Goal: Task Accomplishment & Management: Manage account settings

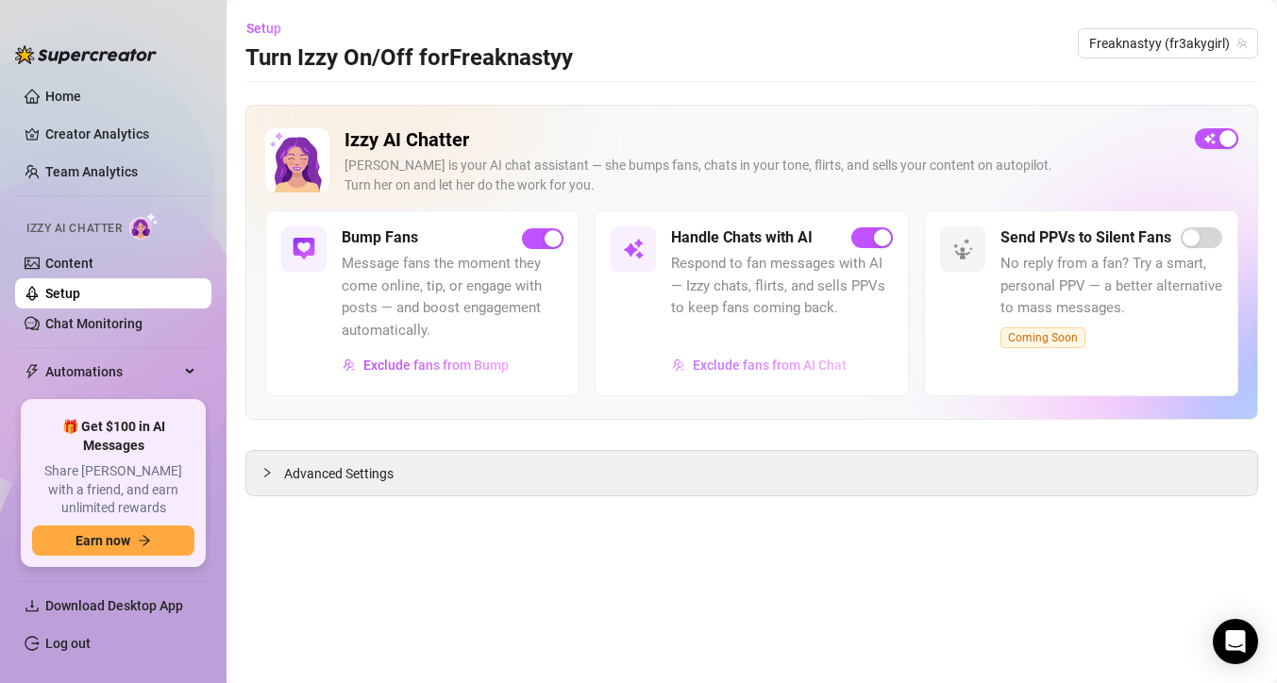
click at [715, 366] on span "Exclude fans from AI Chat" at bounding box center [770, 365] width 154 height 15
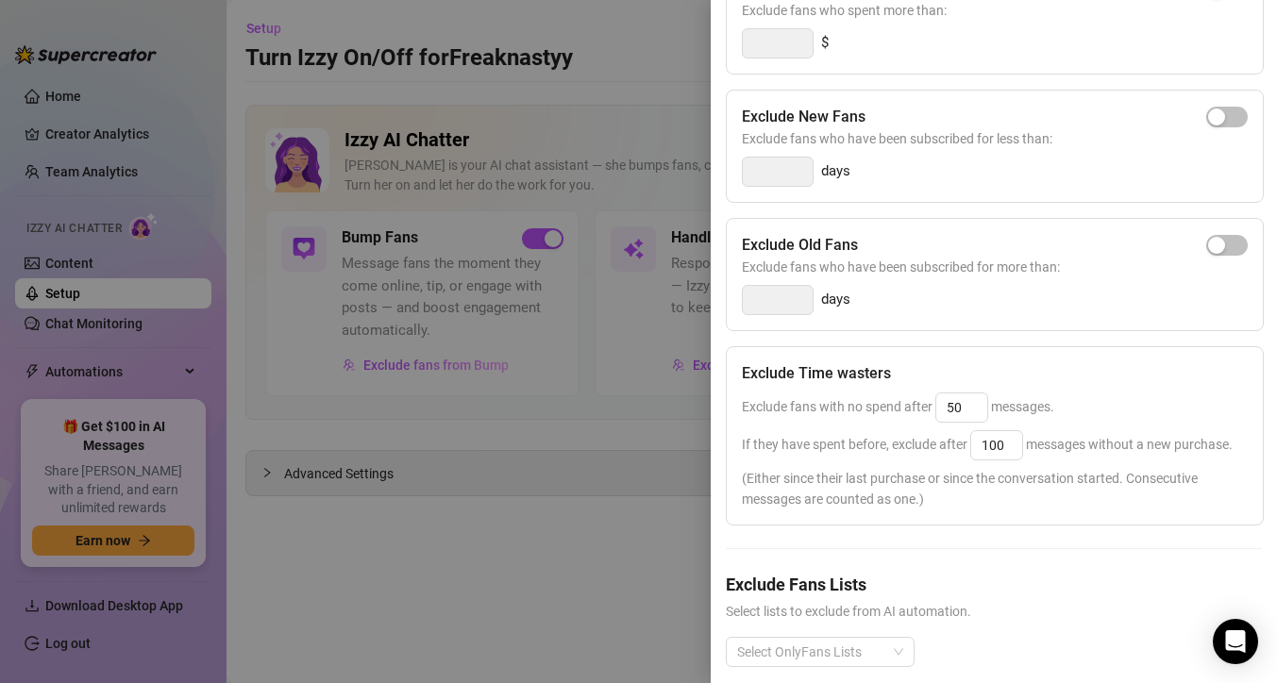
scroll to position [288, 0]
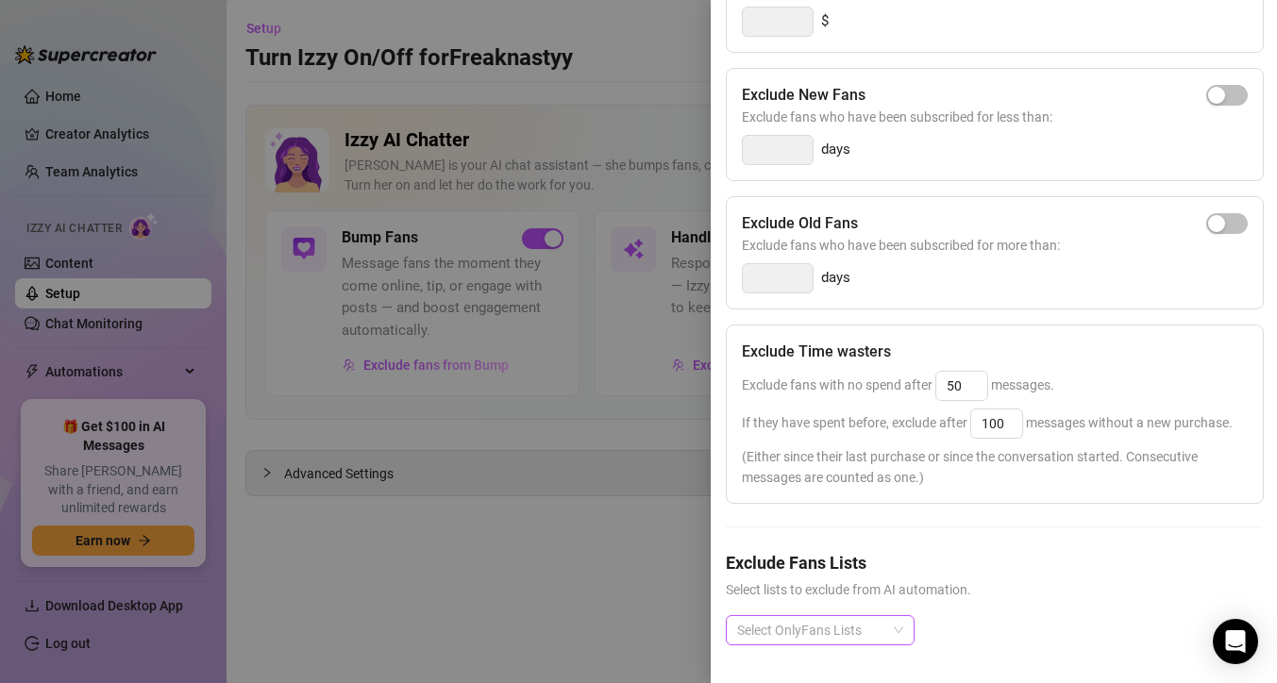
click at [884, 636] on div at bounding box center [809, 630] width 161 height 26
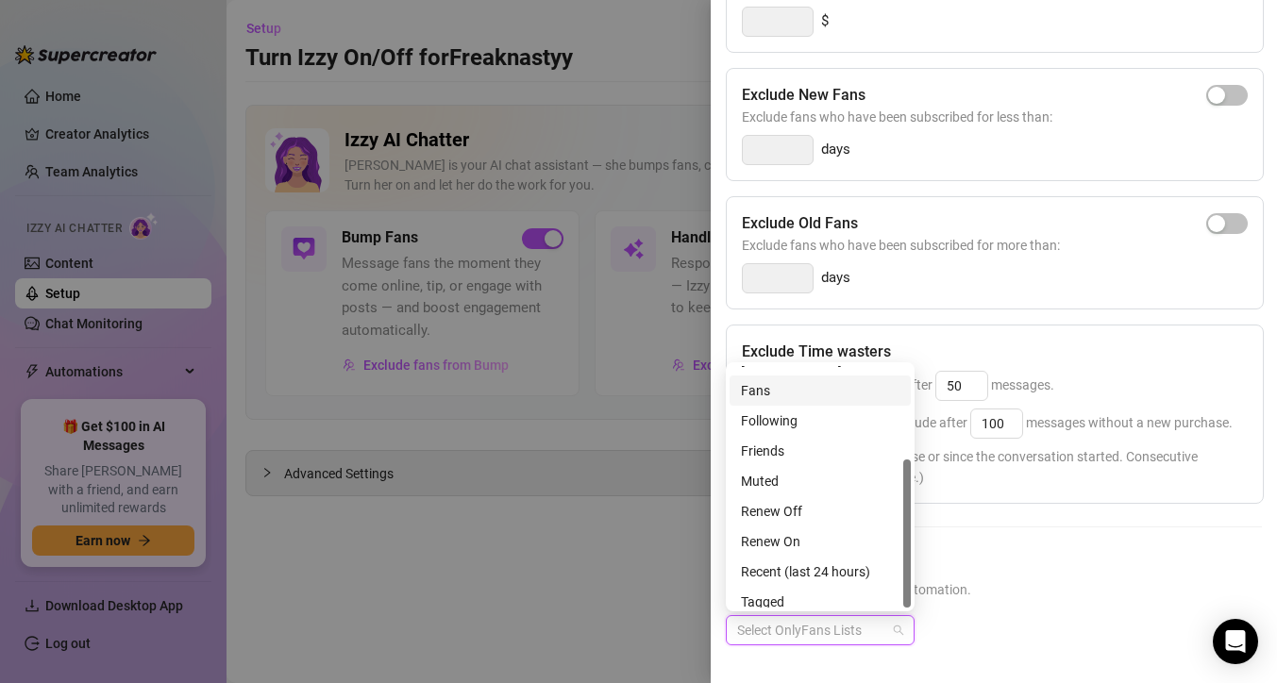
scroll to position [151, 0]
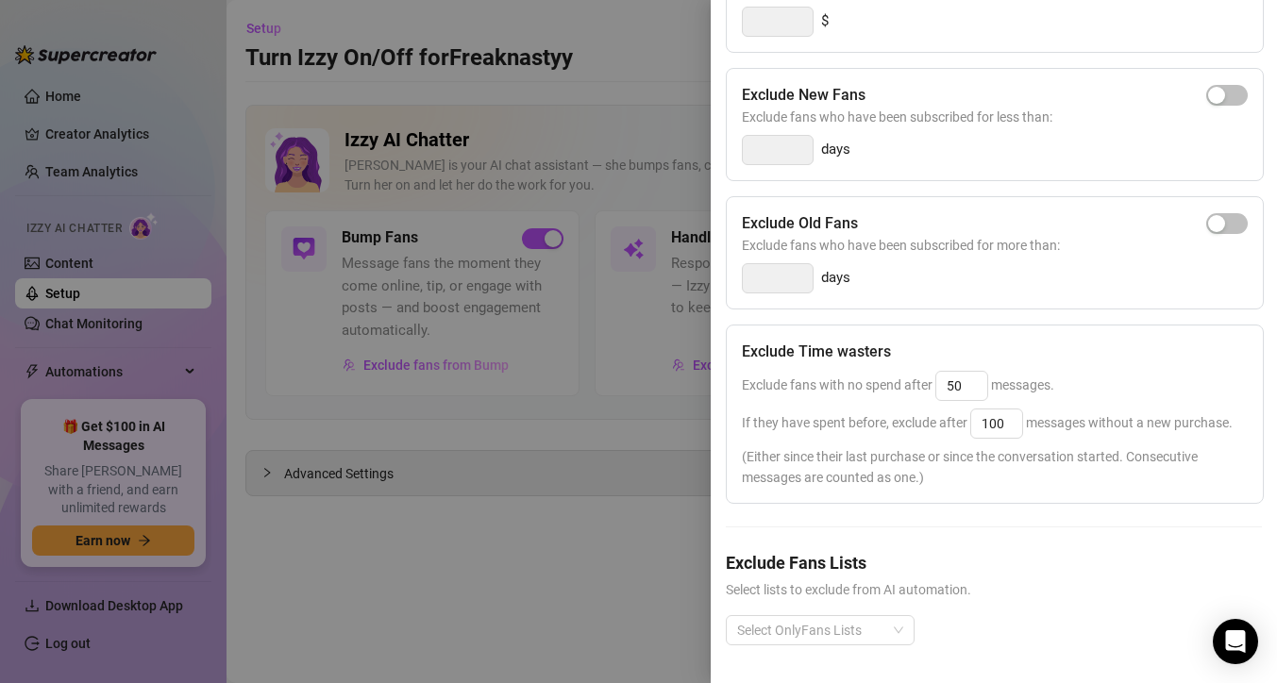
click at [1008, 564] on h5 "Exclude Fans Lists" at bounding box center [994, 562] width 536 height 25
click at [866, 625] on div at bounding box center [809, 630] width 161 height 26
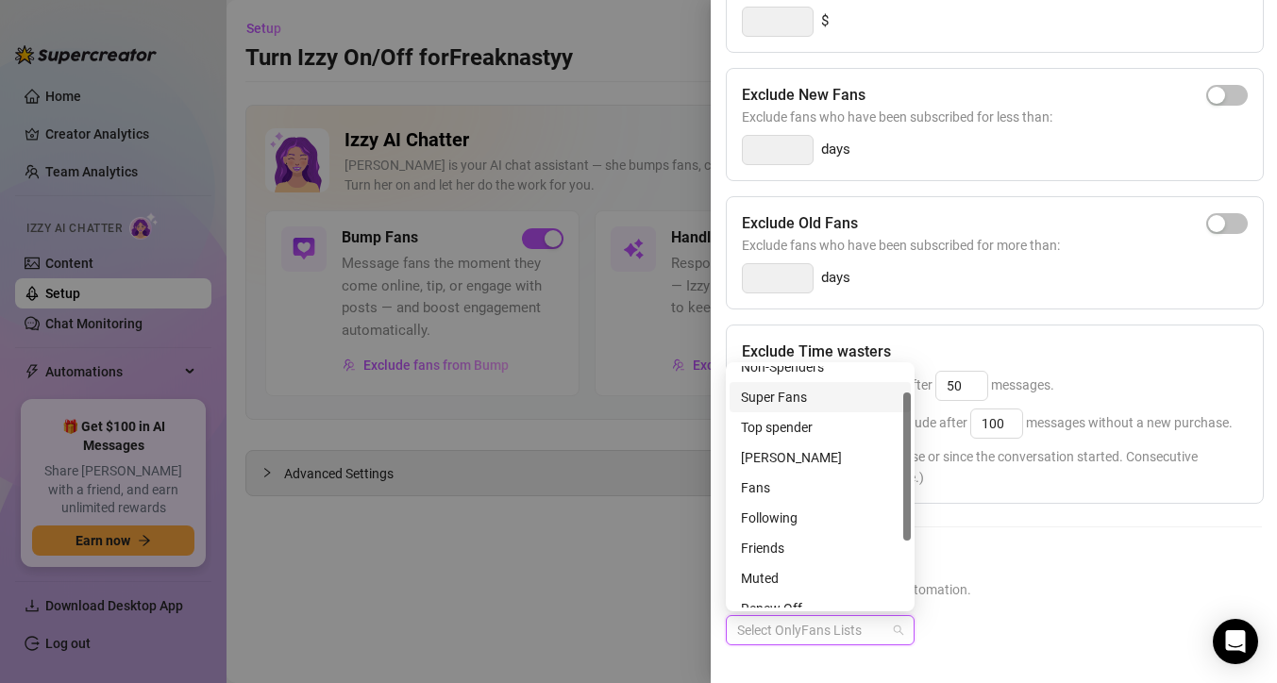
scroll to position [46, 0]
click at [821, 483] on div "Fans" at bounding box center [820, 486] width 159 height 21
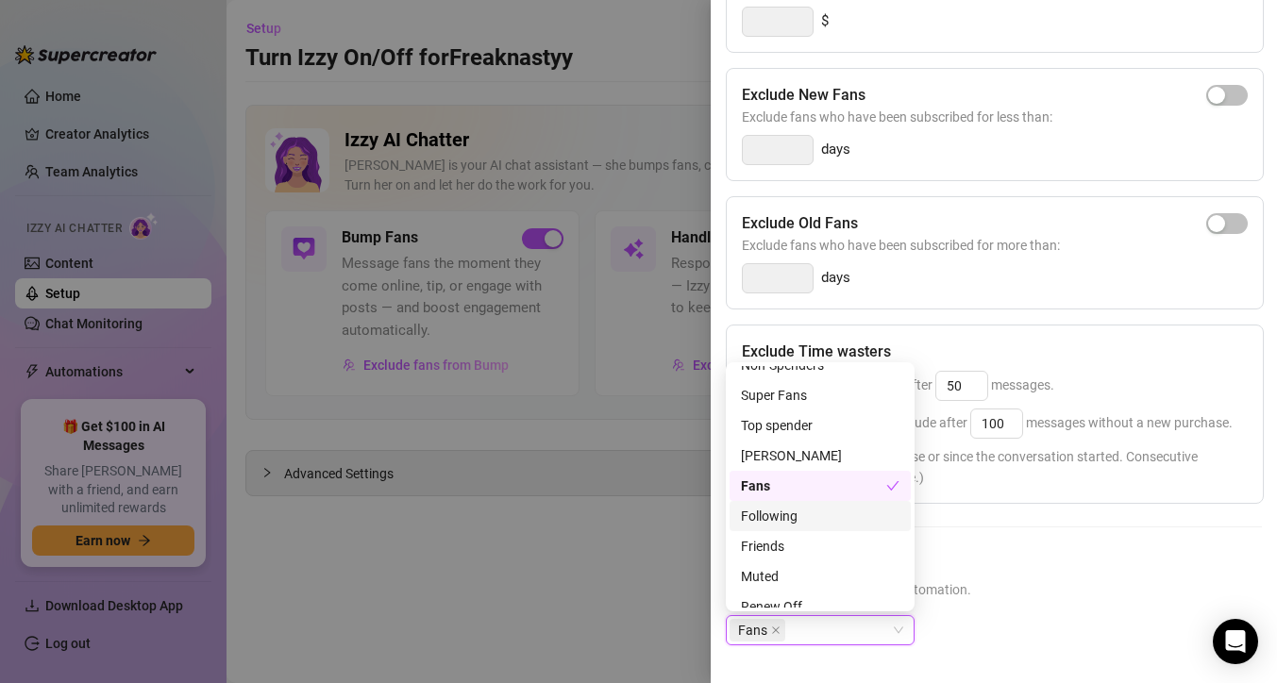
click at [974, 556] on h5 "Exclude Fans Lists" at bounding box center [994, 562] width 536 height 25
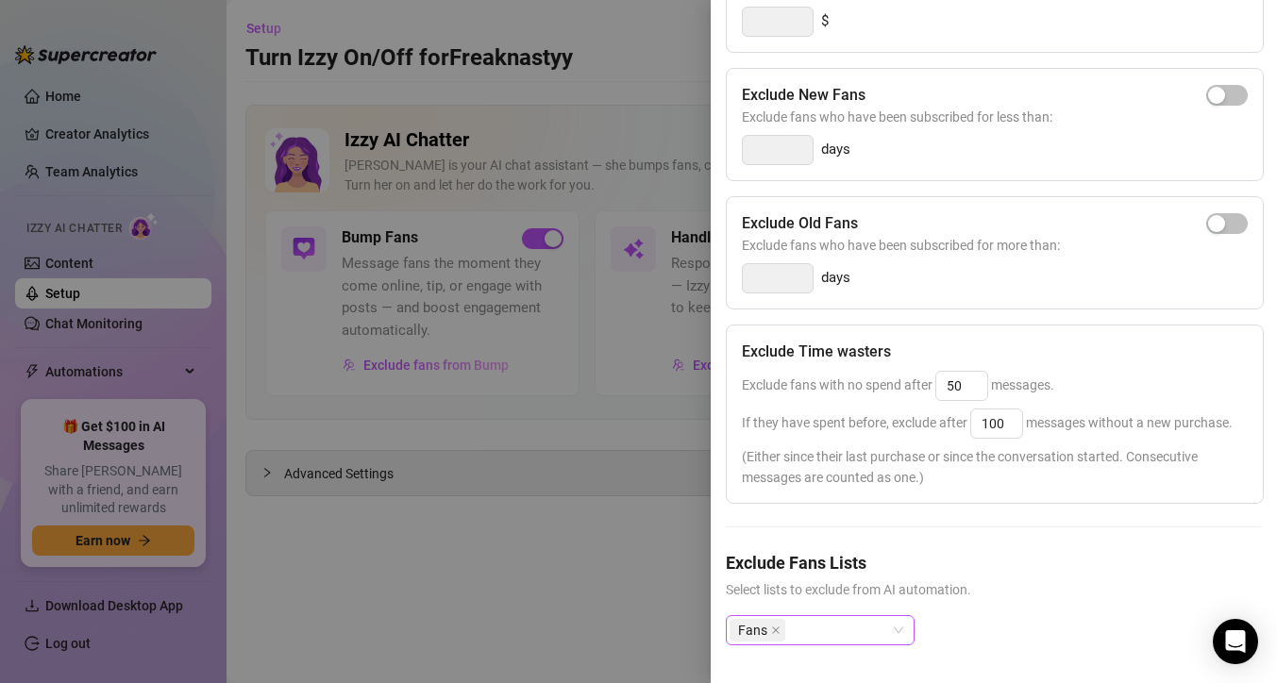
click at [861, 638] on div "Fans" at bounding box center [809, 630] width 161 height 26
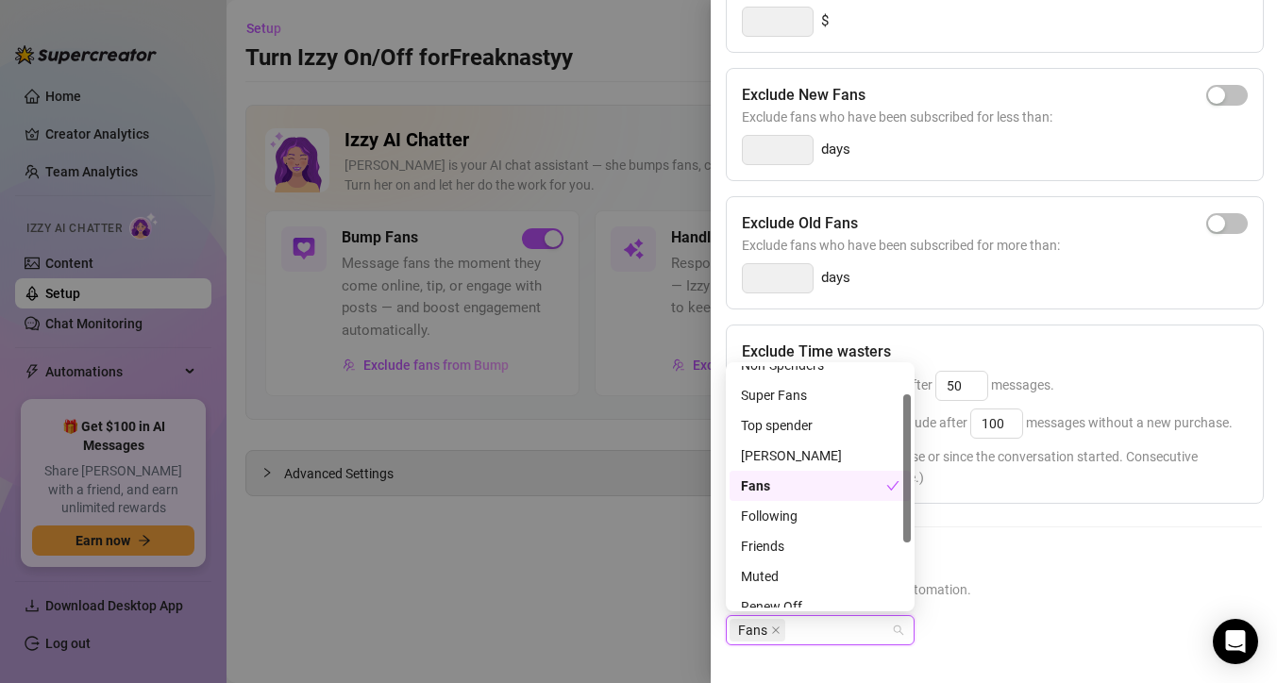
click at [840, 480] on div "Fans" at bounding box center [813, 486] width 145 height 21
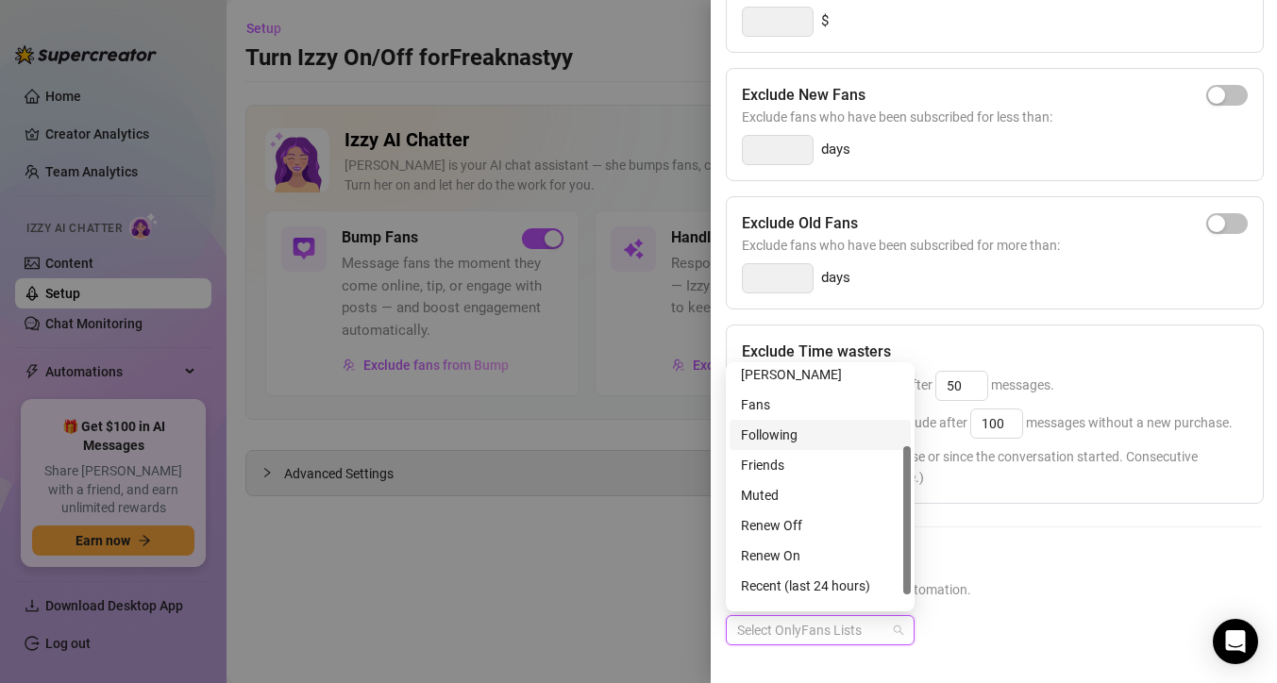
scroll to position [151, 0]
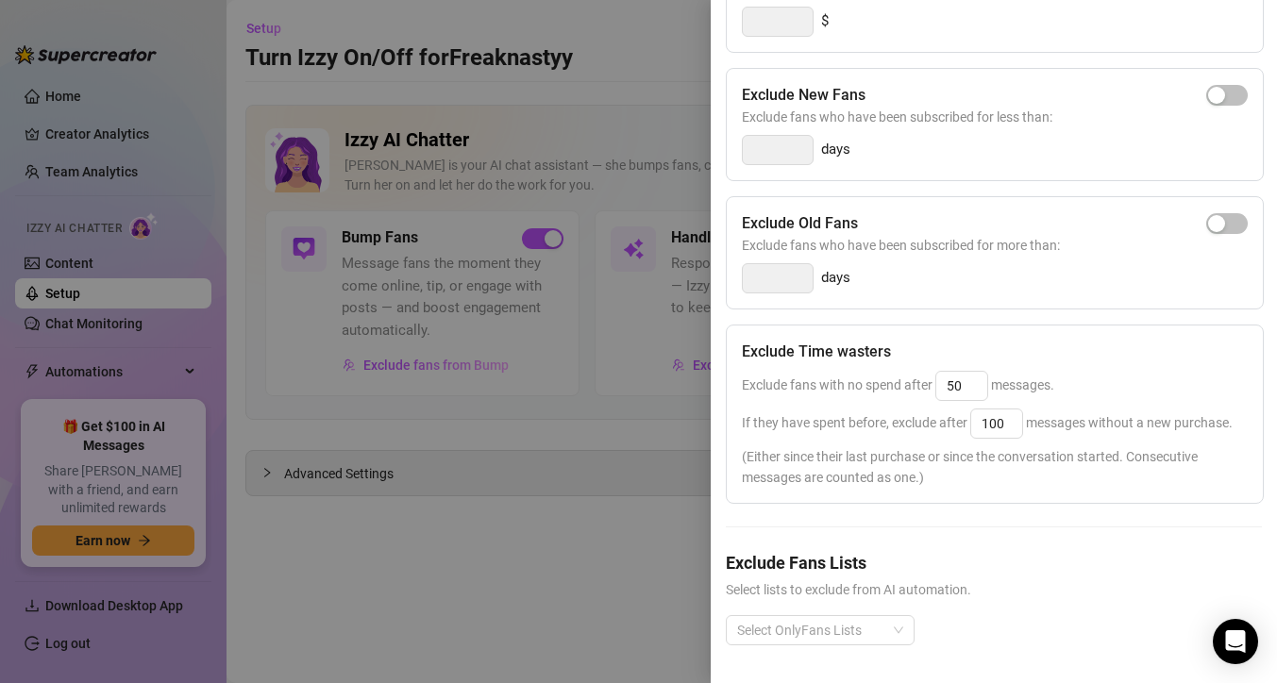
click at [961, 552] on h5 "Exclude Fans Lists" at bounding box center [994, 562] width 536 height 25
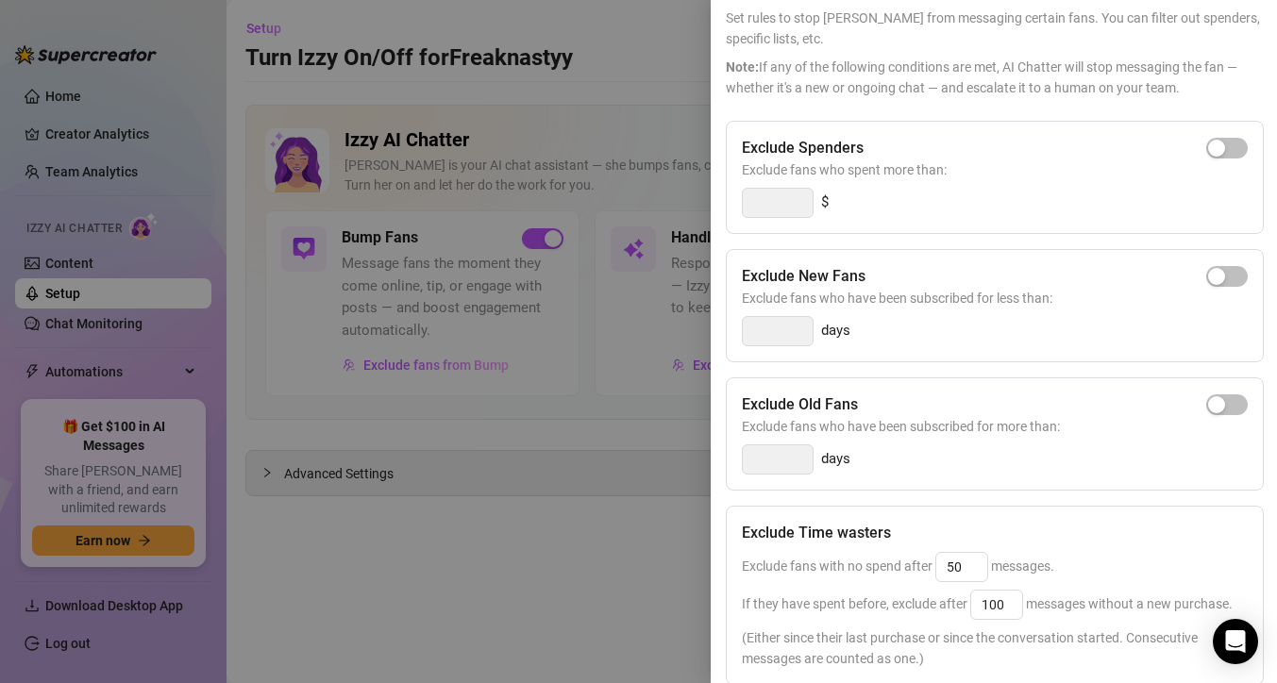
scroll to position [113, 0]
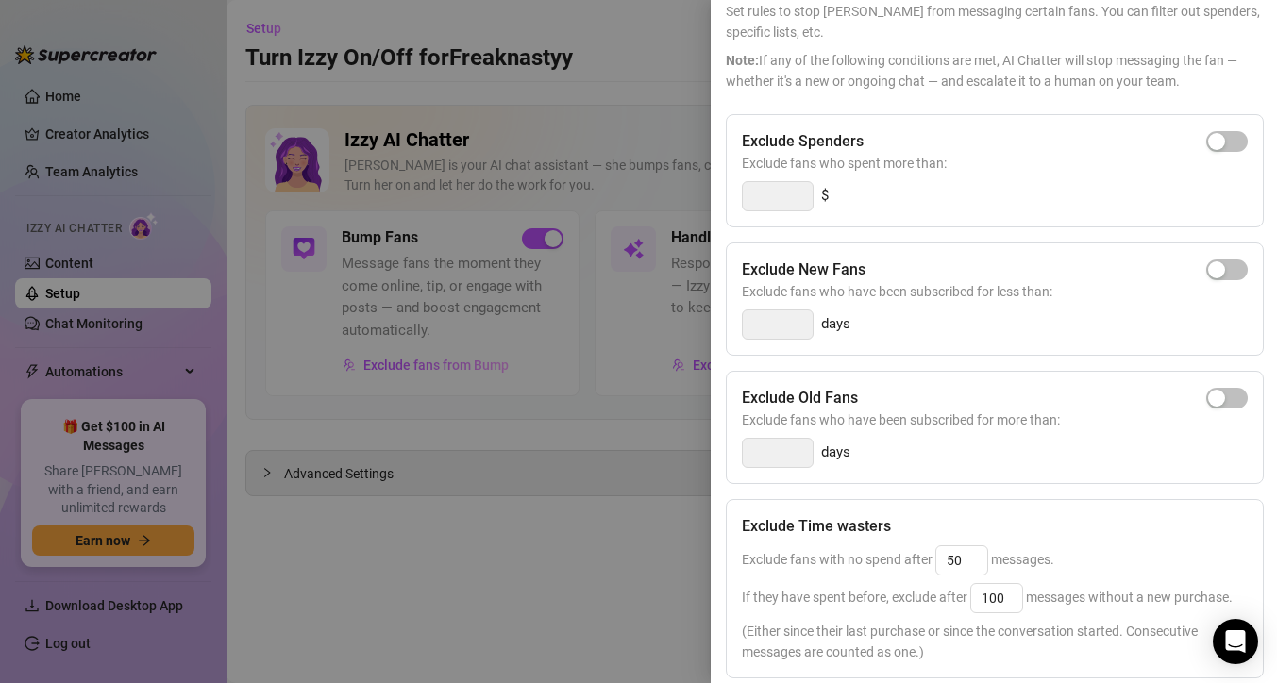
click at [611, 518] on div at bounding box center [638, 341] width 1277 height 683
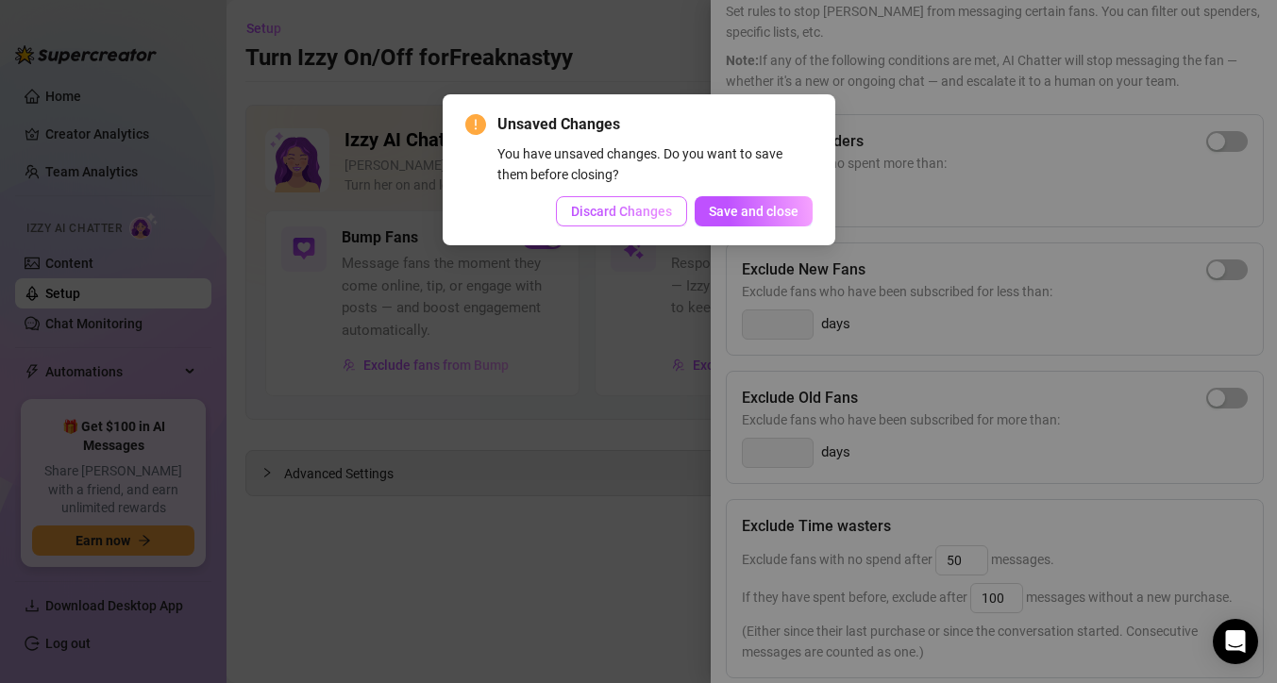
click at [676, 211] on button "Discard Changes" at bounding box center [621, 211] width 131 height 30
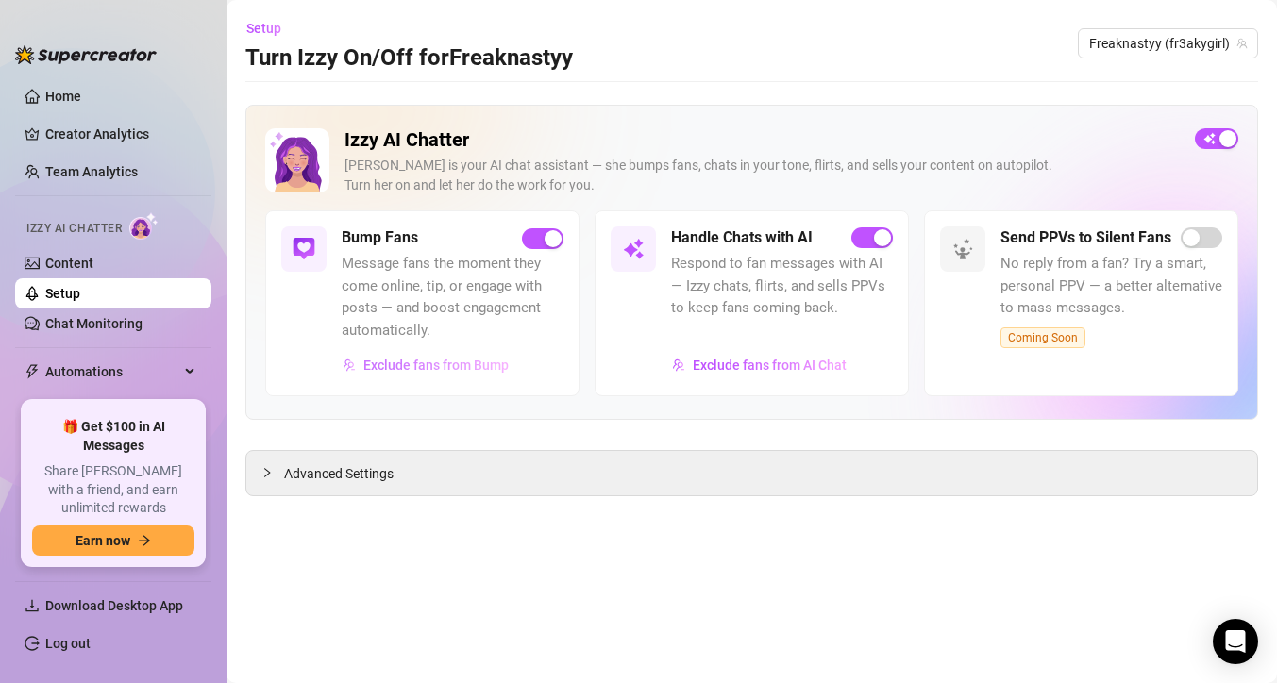
click at [488, 370] on span "Exclude fans from Bump" at bounding box center [435, 365] width 145 height 15
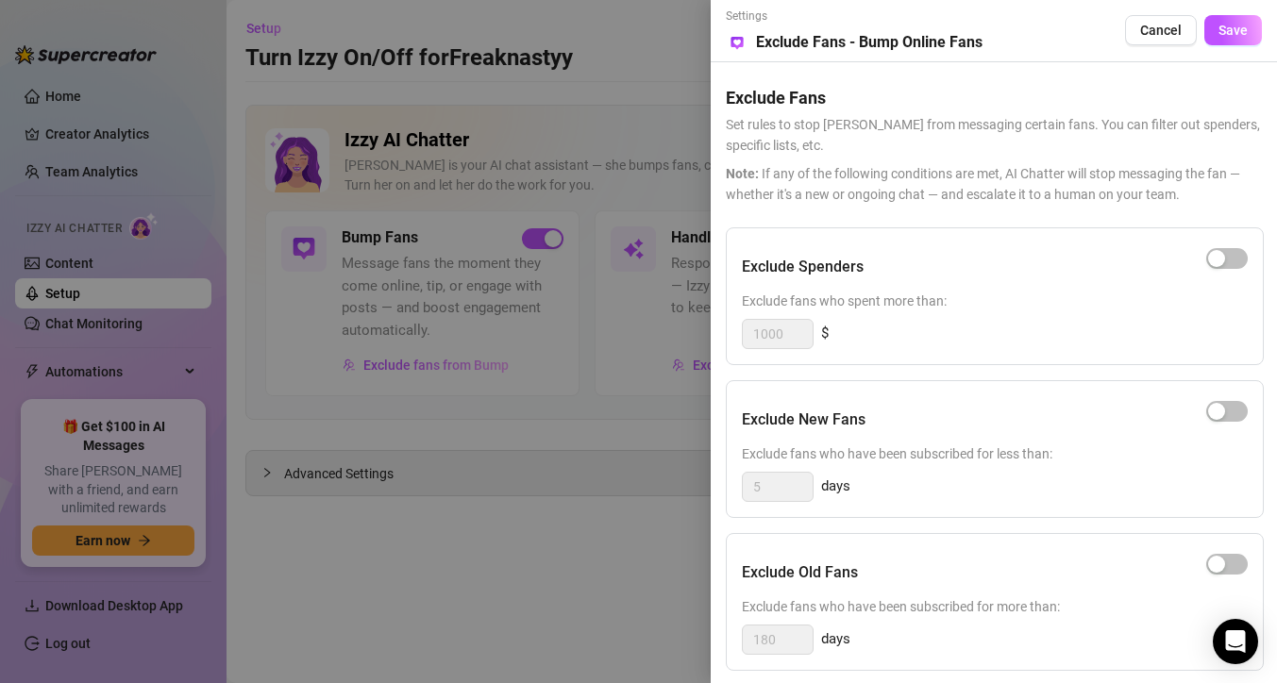
scroll to position [175, 0]
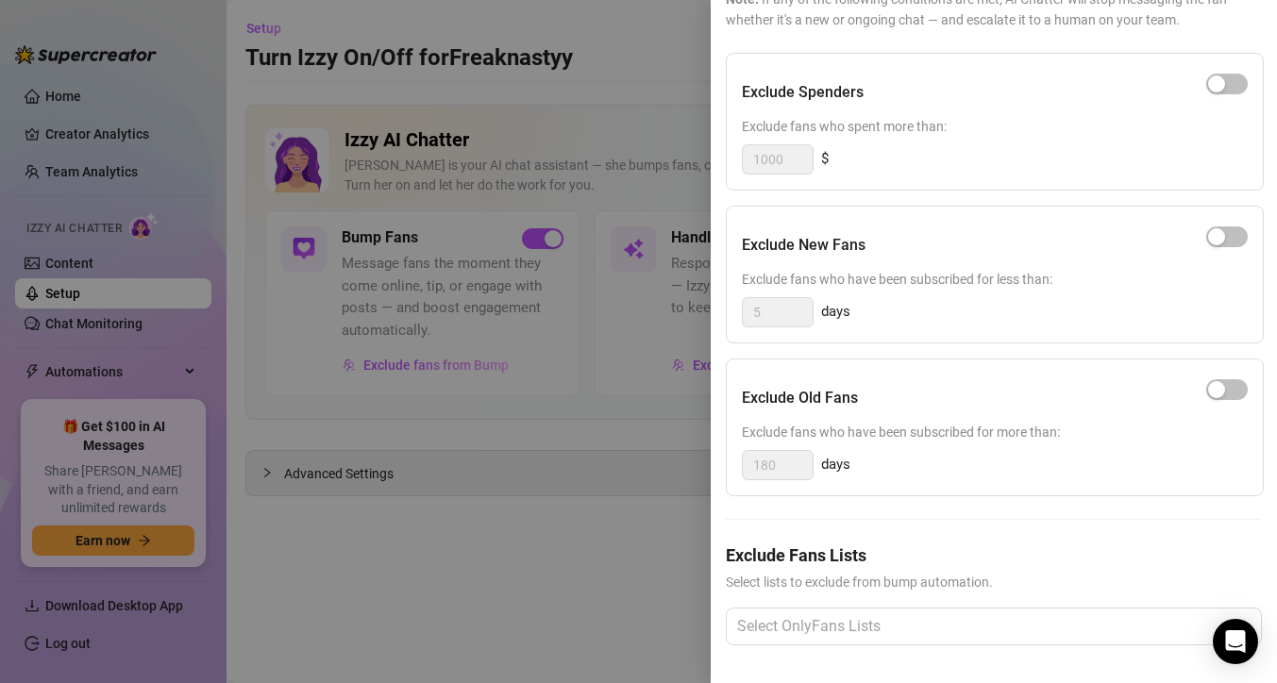
click at [609, 517] on div at bounding box center [638, 341] width 1277 height 683
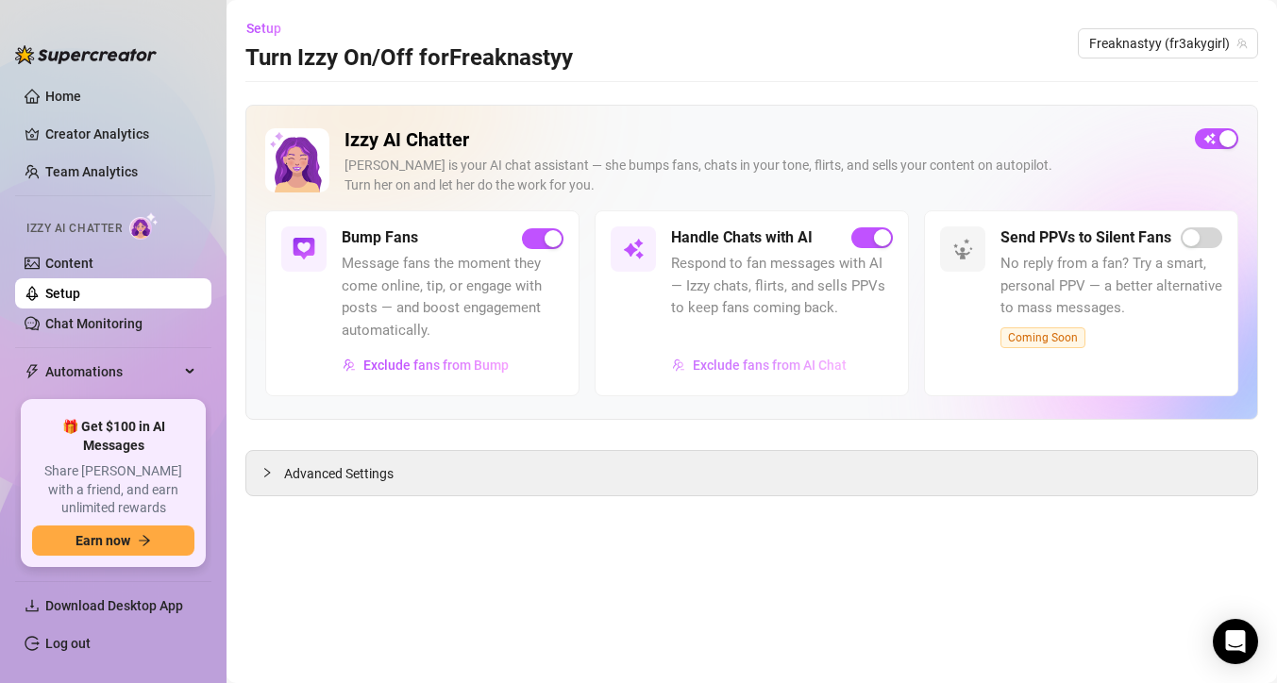
click at [694, 363] on span "Exclude fans from AI Chat" at bounding box center [770, 365] width 154 height 15
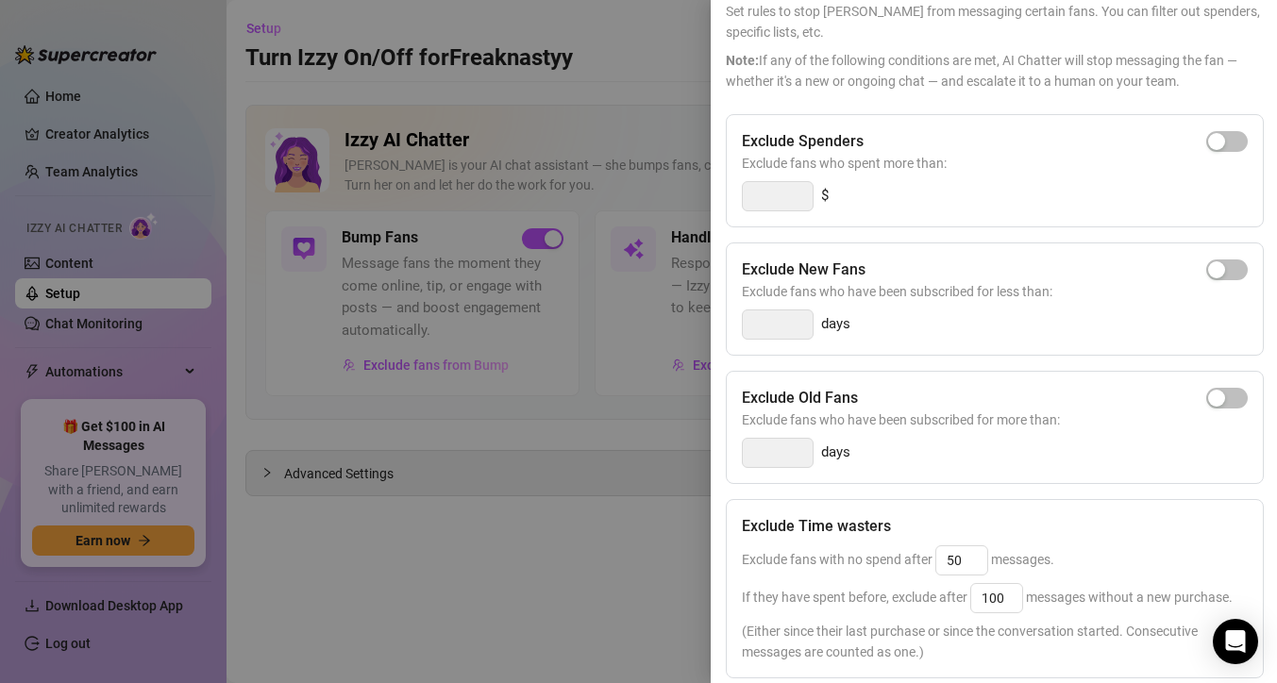
click at [610, 384] on div at bounding box center [638, 341] width 1277 height 683
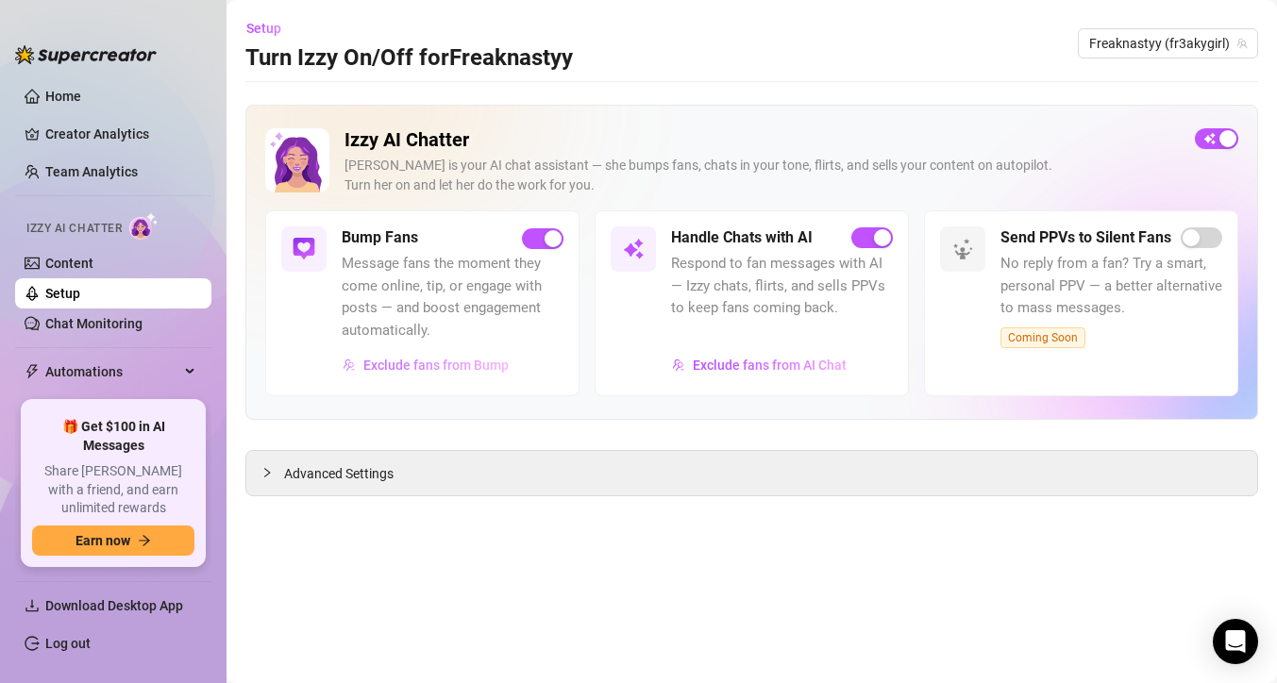
click at [493, 366] on span "Exclude fans from Bump" at bounding box center [435, 365] width 145 height 15
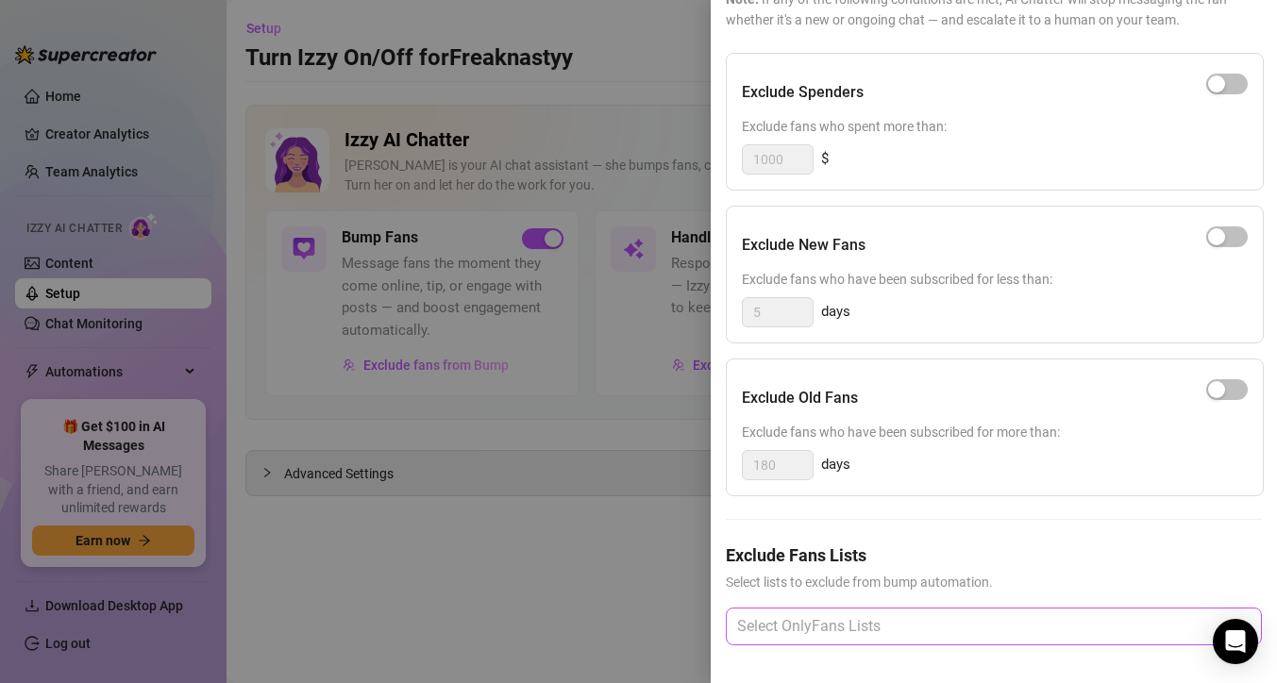
click at [878, 628] on div at bounding box center [983, 627] width 509 height 34
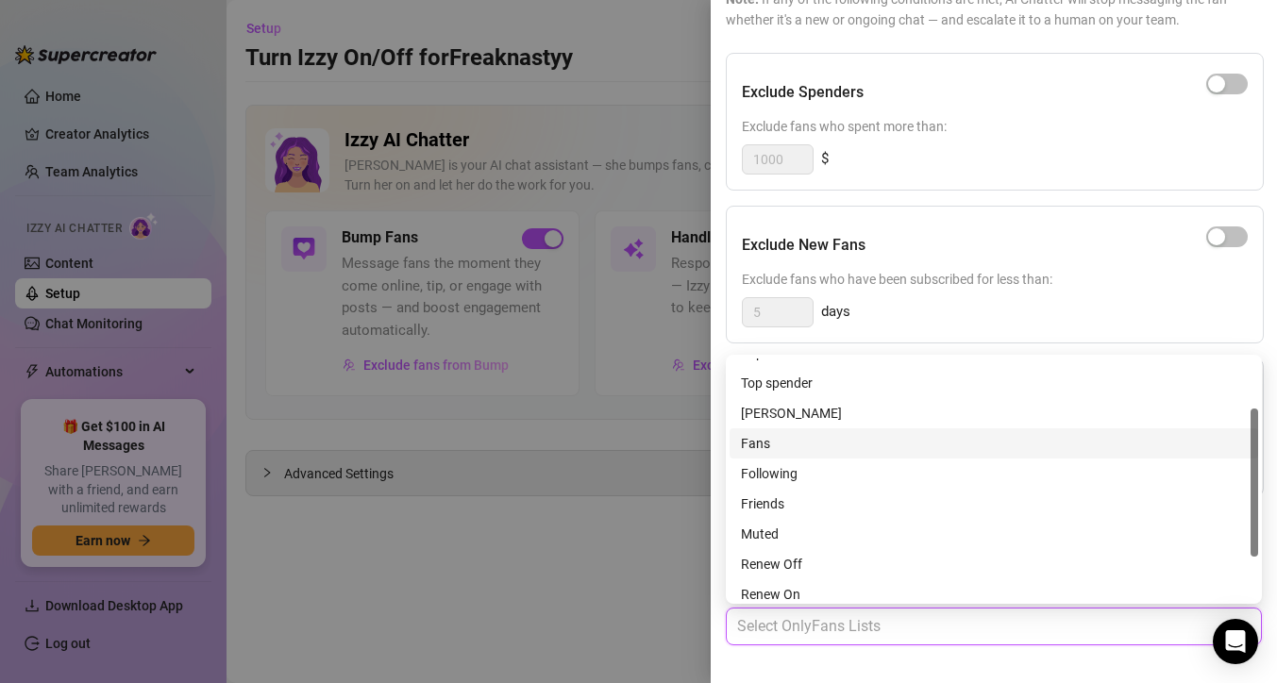
scroll to position [151, 0]
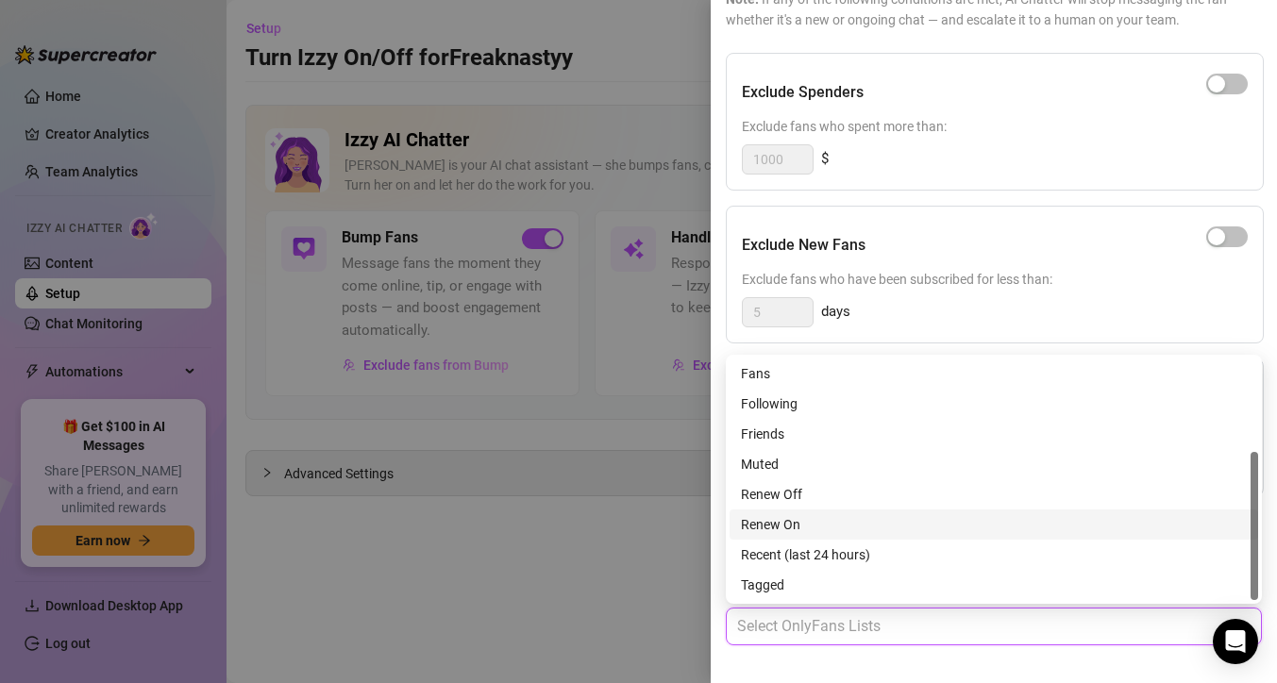
click at [596, 491] on div at bounding box center [638, 341] width 1277 height 683
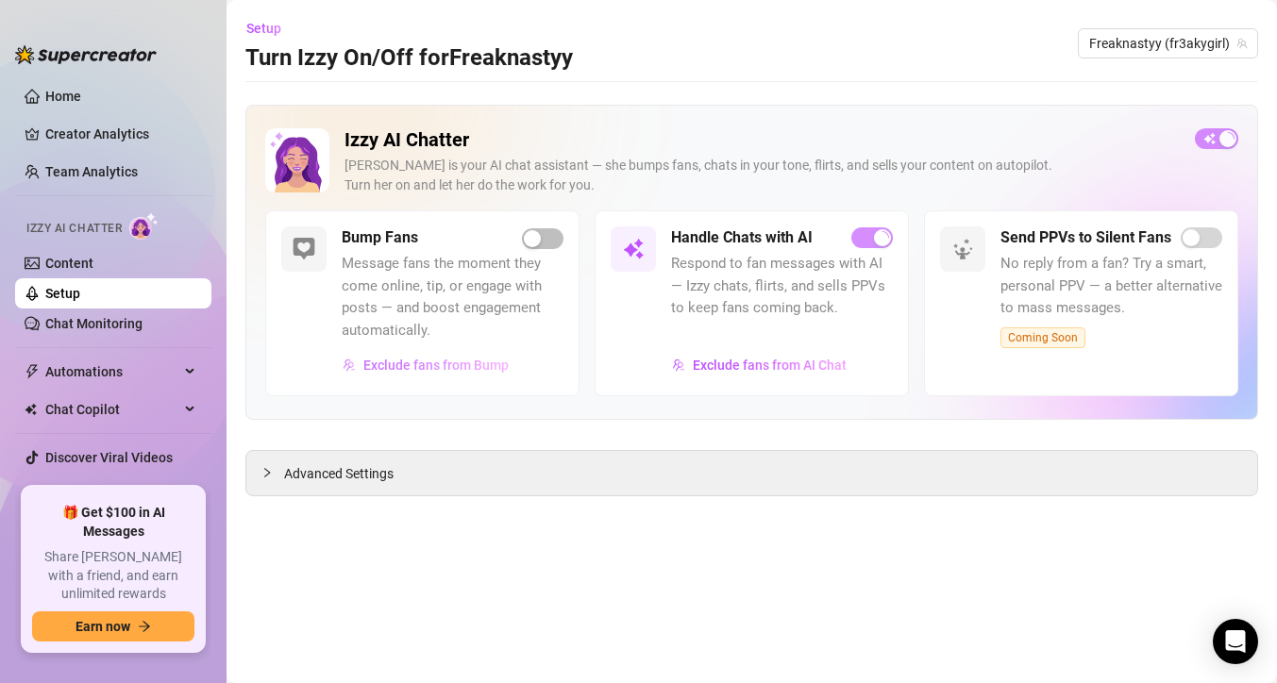
click at [481, 364] on span "Exclude fans from Bump" at bounding box center [435, 365] width 145 height 15
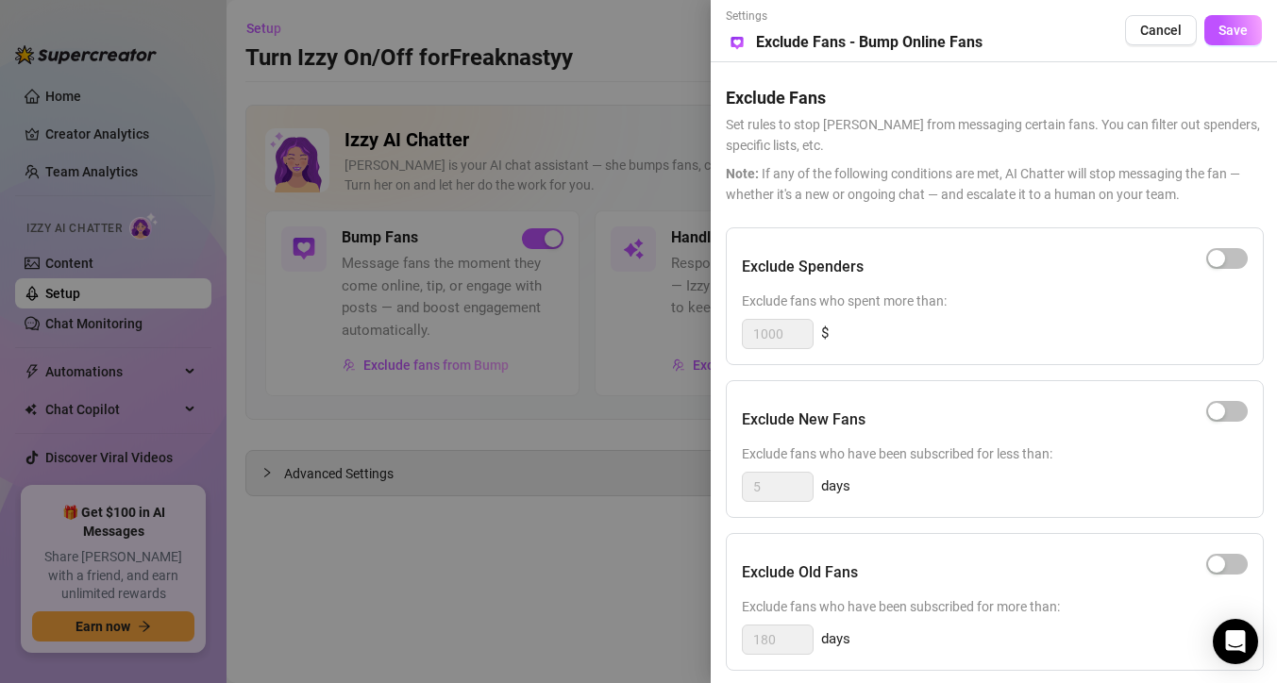
scroll to position [175, 0]
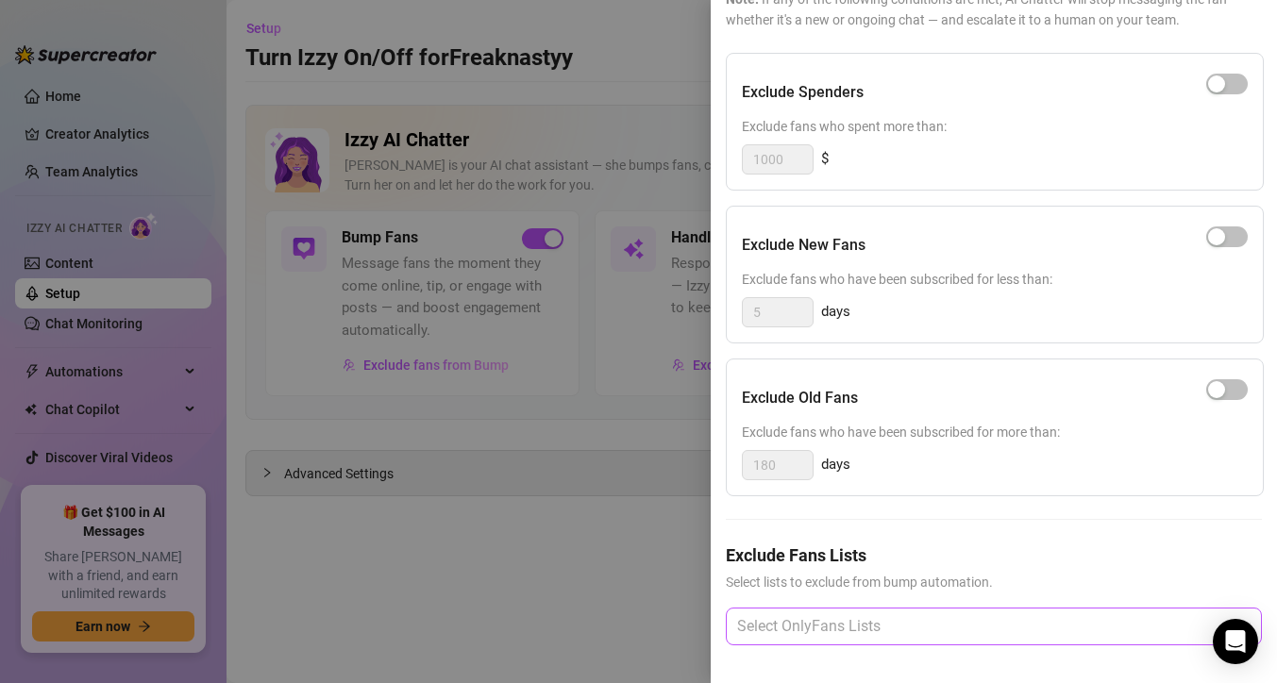
click at [870, 629] on div at bounding box center [983, 627] width 509 height 34
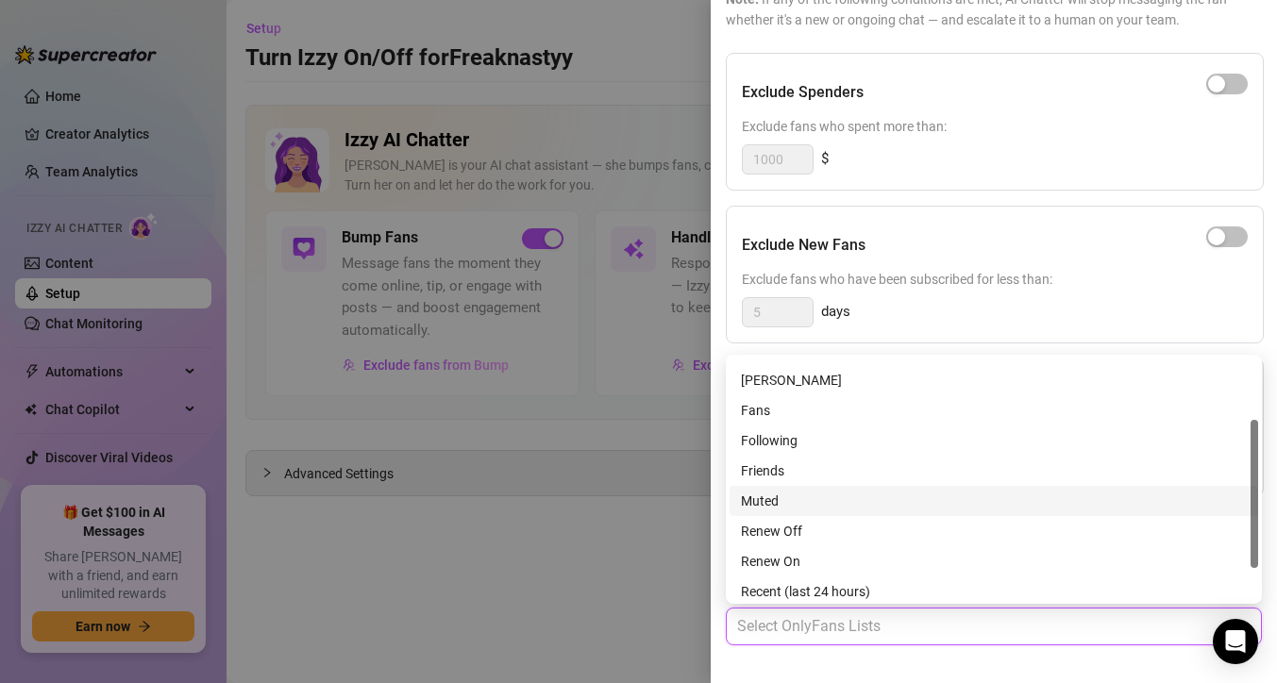
scroll to position [96, 0]
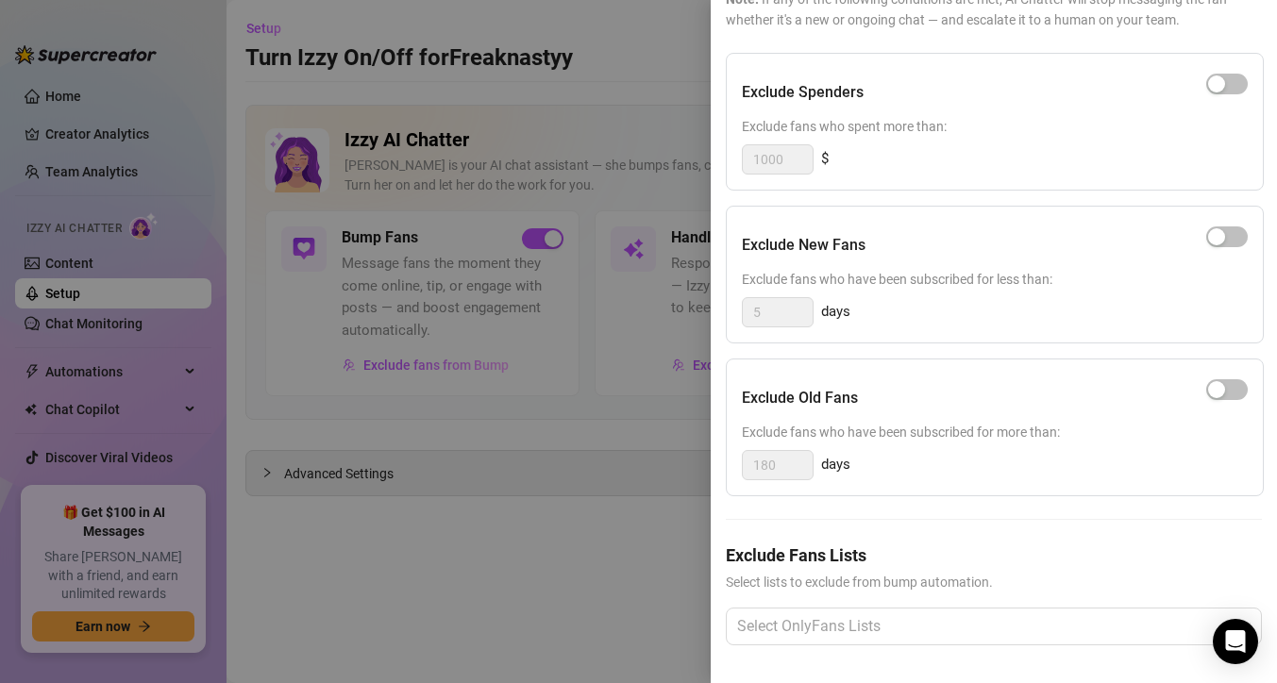
click at [583, 462] on div at bounding box center [638, 341] width 1277 height 683
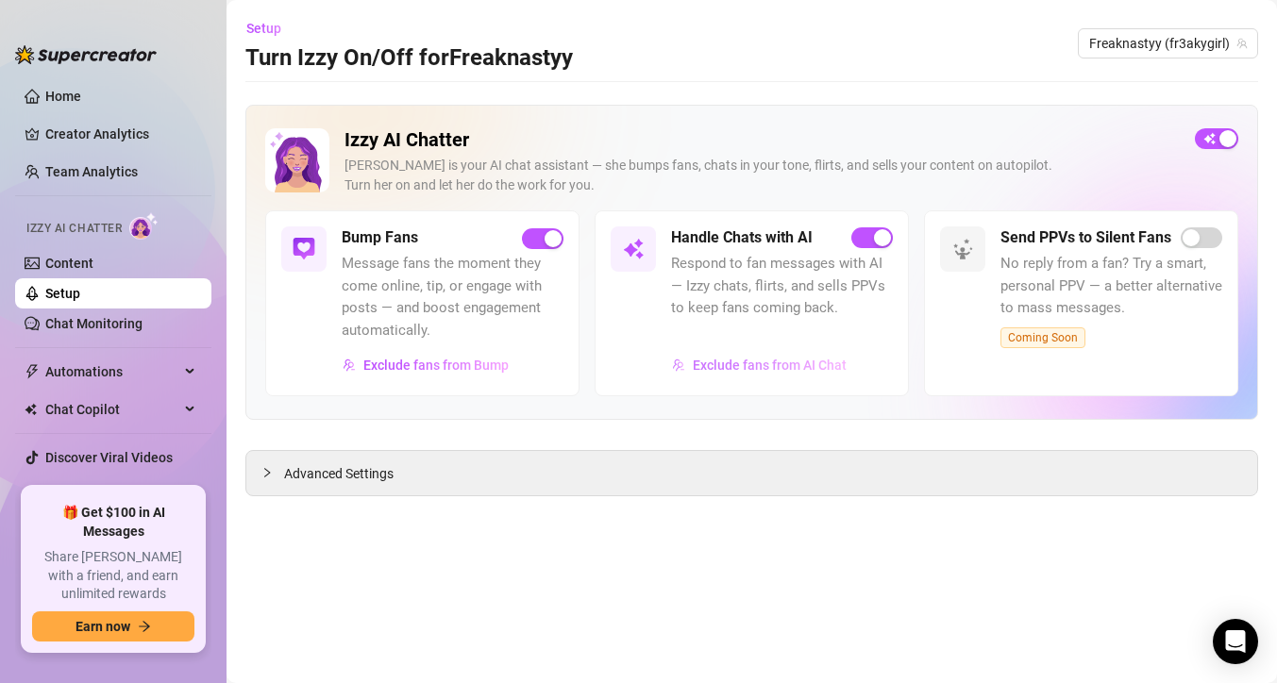
click at [700, 355] on button "Exclude fans from AI Chat" at bounding box center [759, 365] width 176 height 30
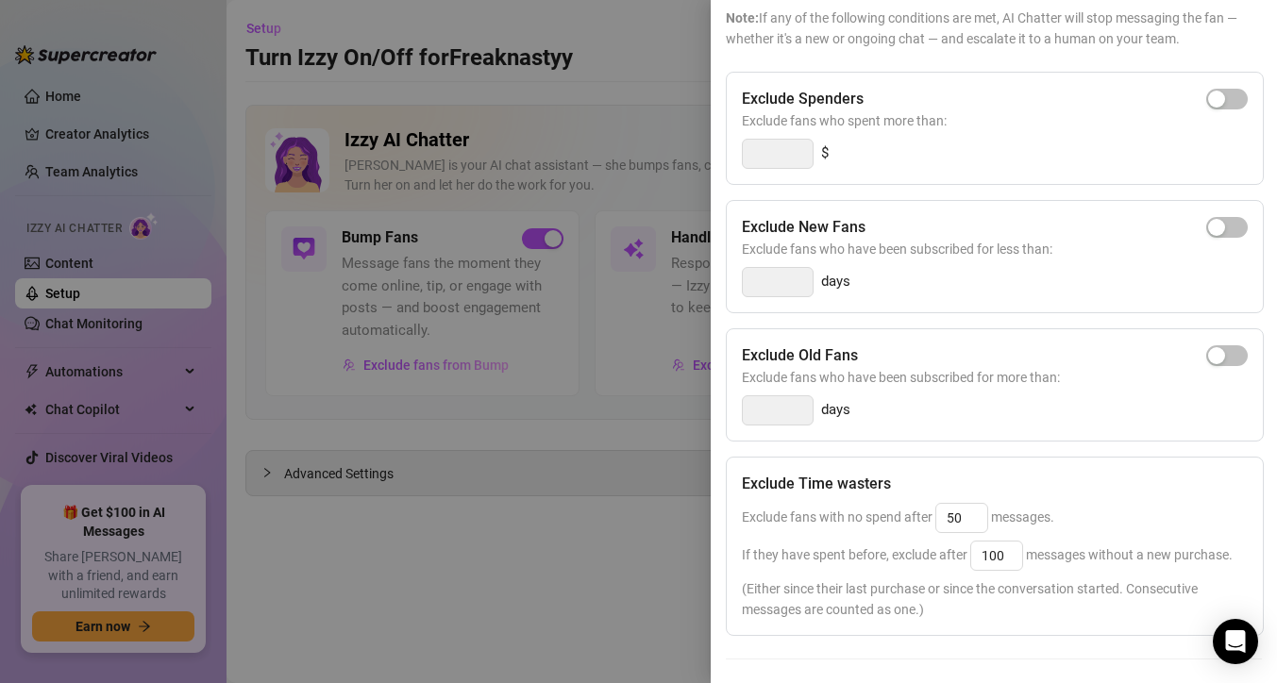
scroll to position [288, 0]
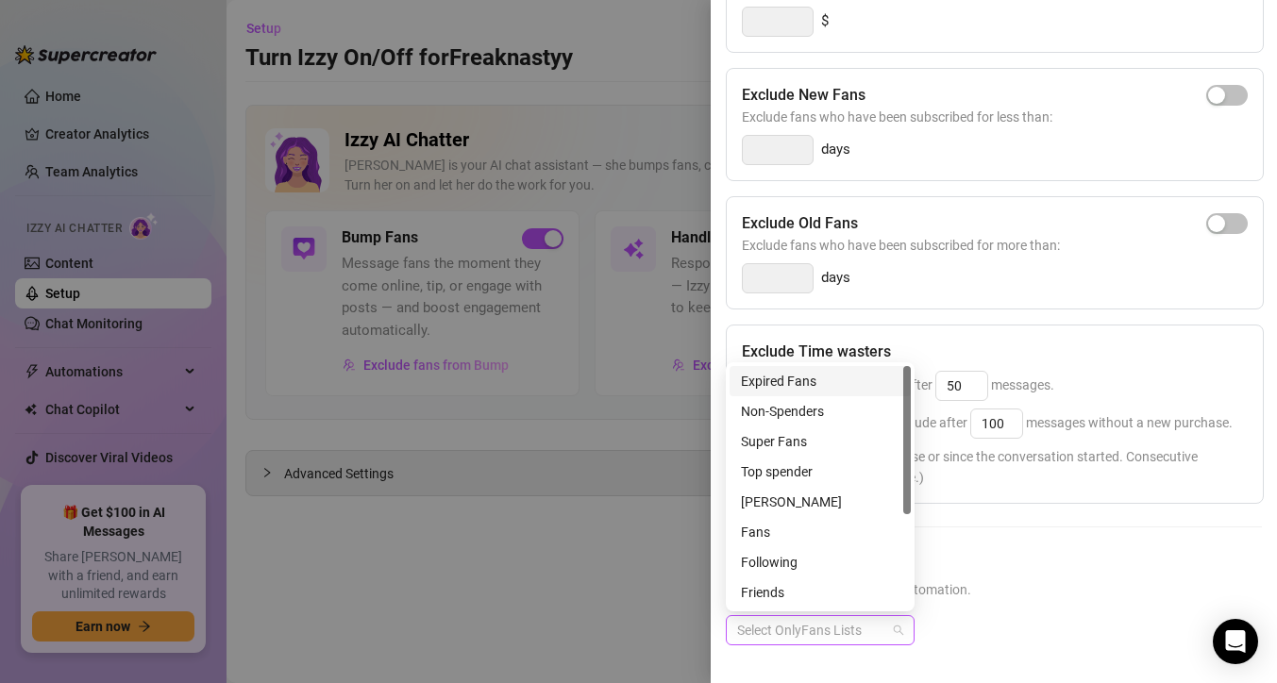
click at [851, 620] on div at bounding box center [809, 630] width 161 height 26
click at [584, 535] on div at bounding box center [638, 341] width 1277 height 683
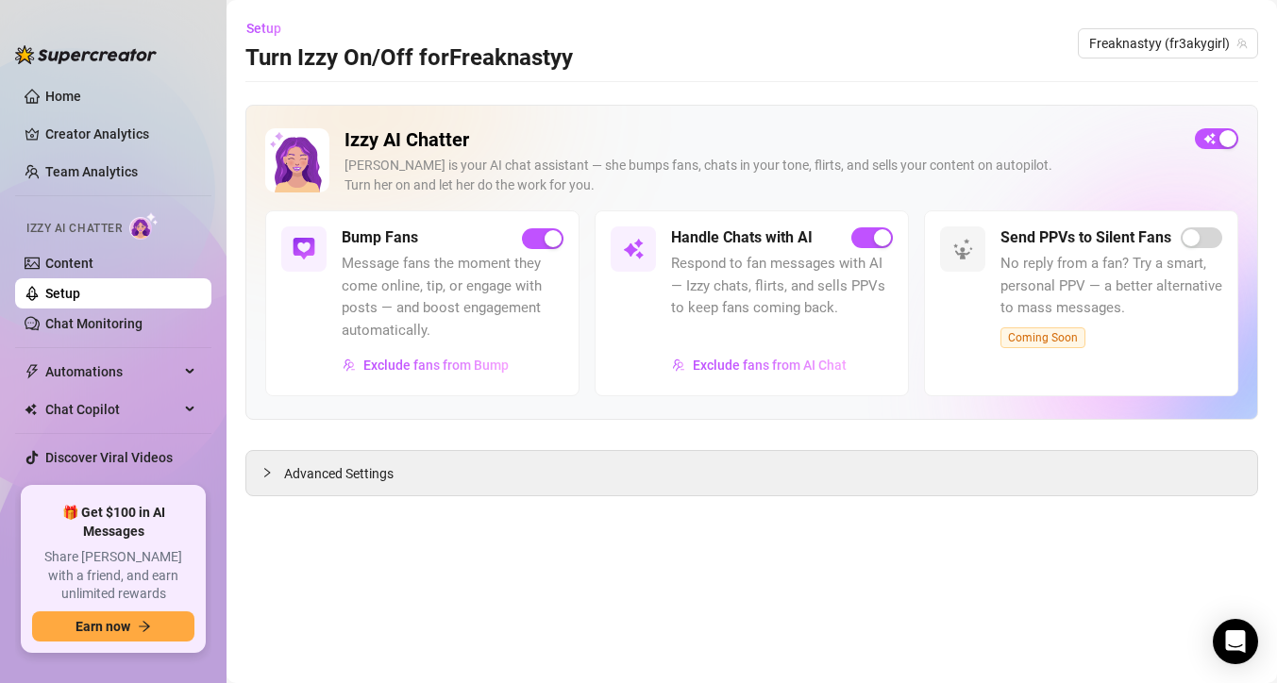
click at [751, 390] on div "Handle Chats with AI Respond to fan messages with AI — Izzy chats, flirts, and …" at bounding box center [751, 302] width 314 height 185
click at [744, 370] on span "Exclude fans from AI Chat" at bounding box center [770, 365] width 154 height 15
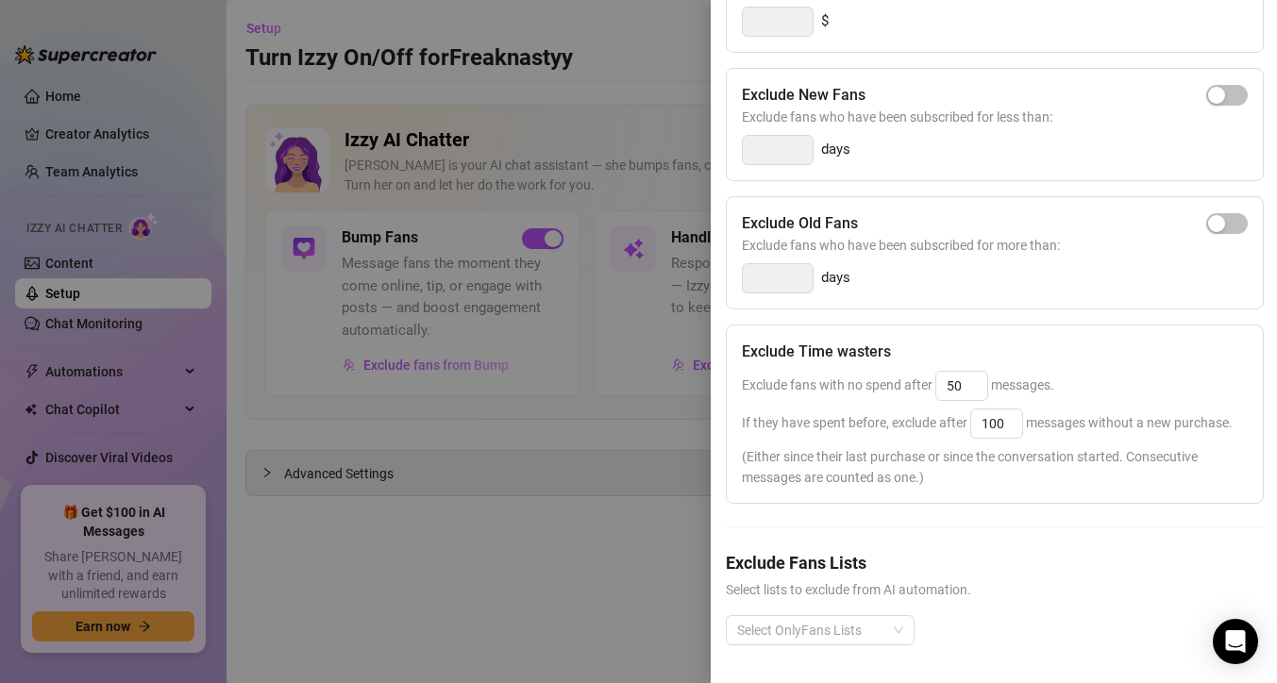
click at [806, 614] on div "Exclude Fans Lists Select lists to exclude from AI automation. Select OnlyFans …" at bounding box center [994, 612] width 536 height 125
click at [806, 617] on div at bounding box center [809, 630] width 161 height 26
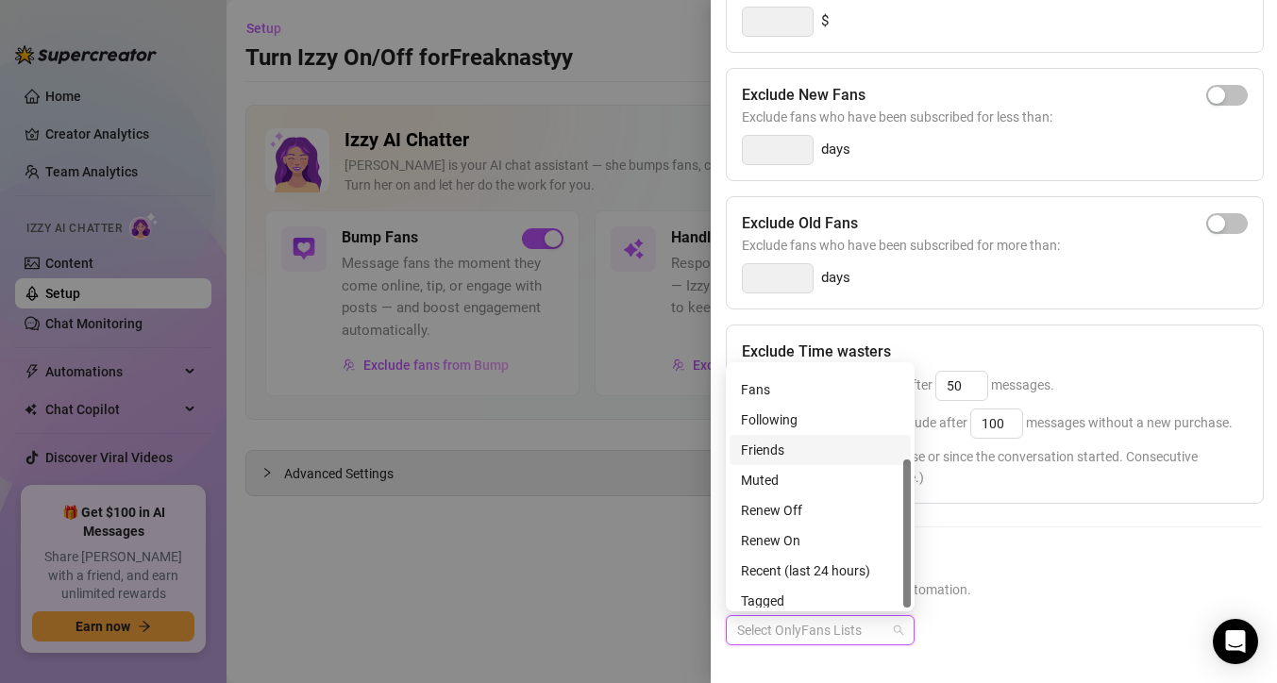
scroll to position [151, 0]
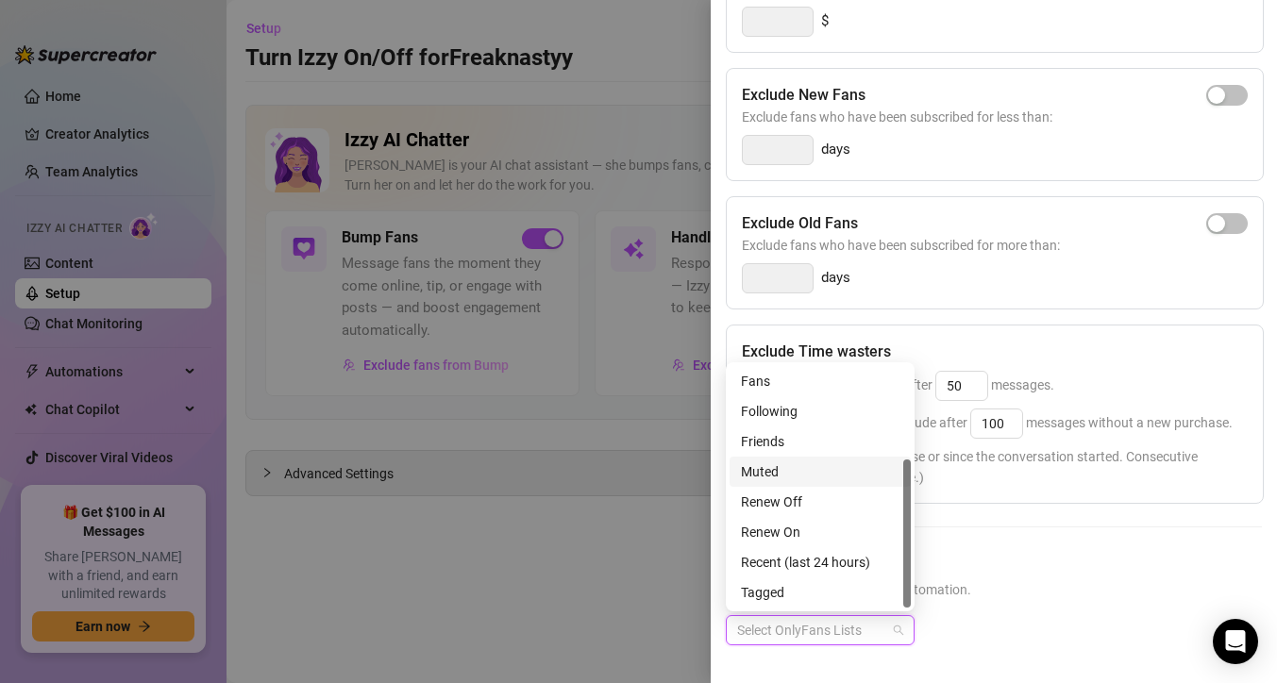
click at [821, 477] on div "Muted" at bounding box center [820, 471] width 159 height 21
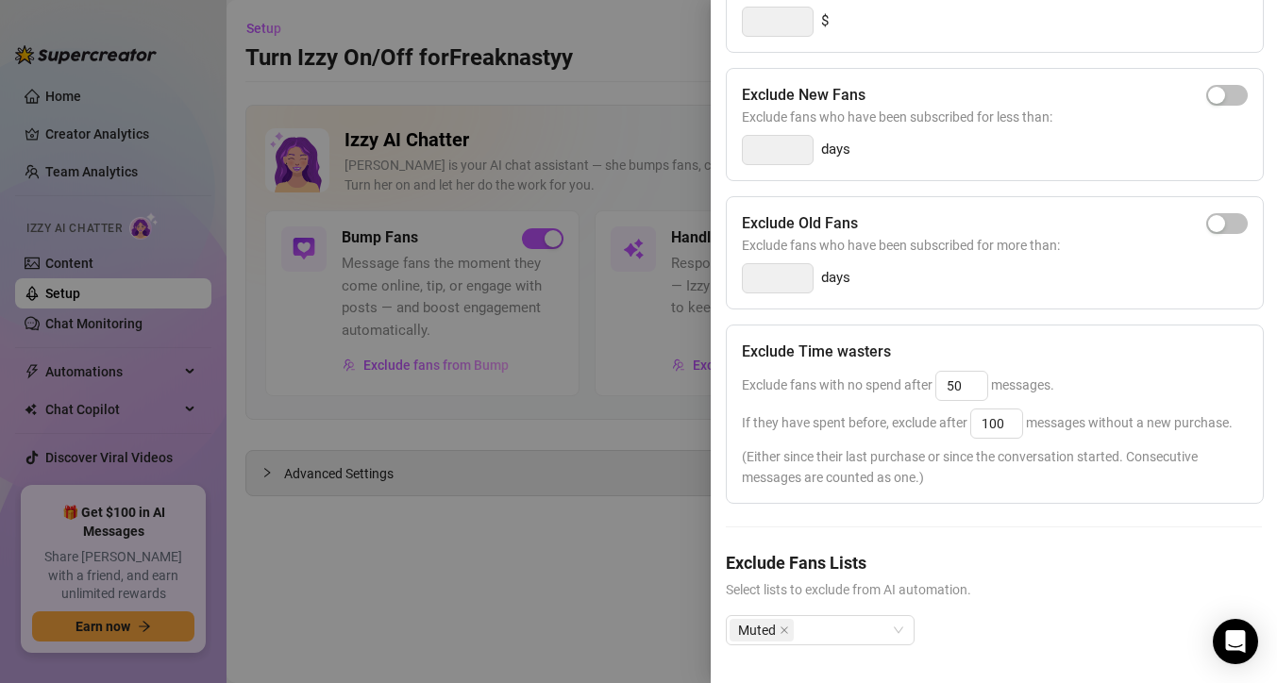
click at [1043, 596] on span "Select lists to exclude from AI automation." at bounding box center [994, 589] width 536 height 21
click at [610, 534] on div at bounding box center [638, 341] width 1277 height 683
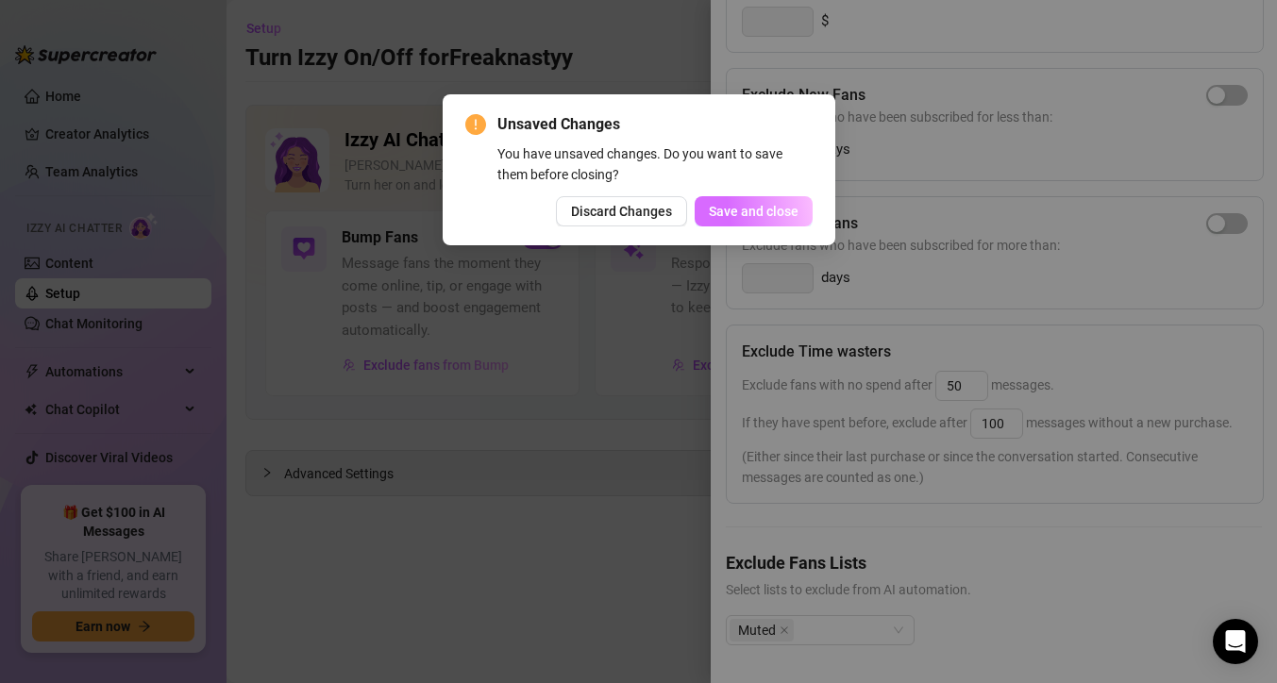
click at [733, 216] on span "Save and close" at bounding box center [754, 211] width 90 height 15
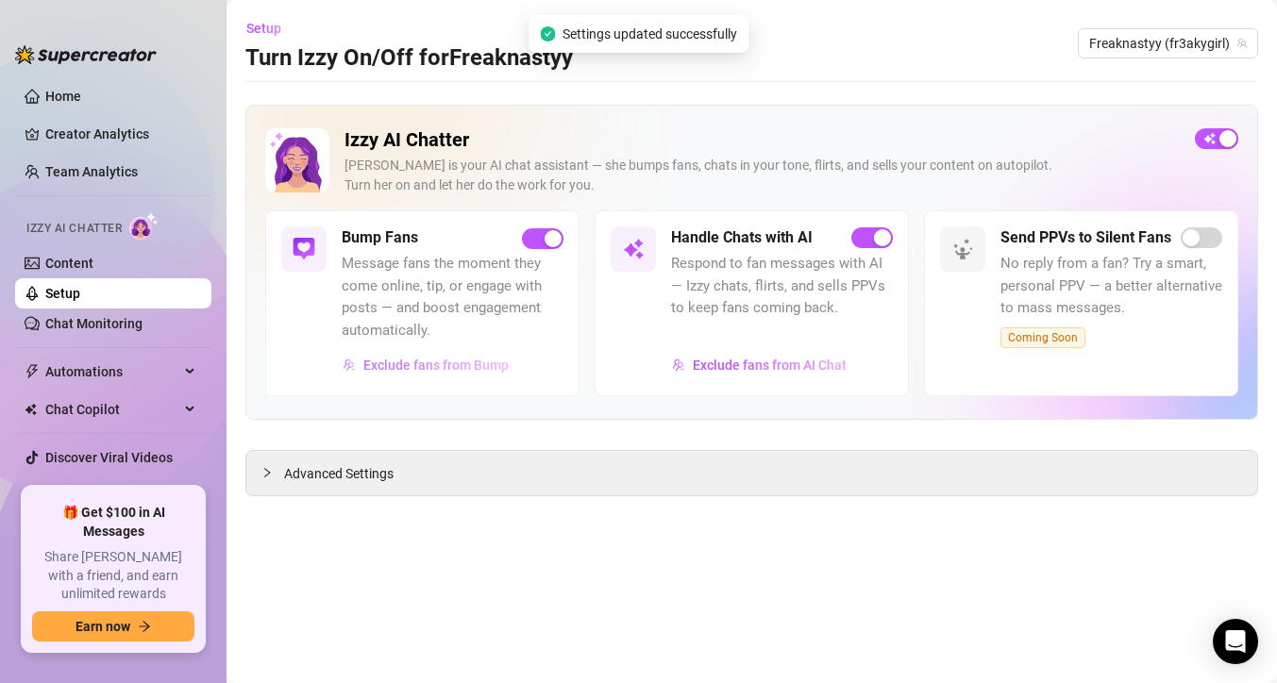
click at [475, 370] on span "Exclude fans from Bump" at bounding box center [435, 365] width 145 height 15
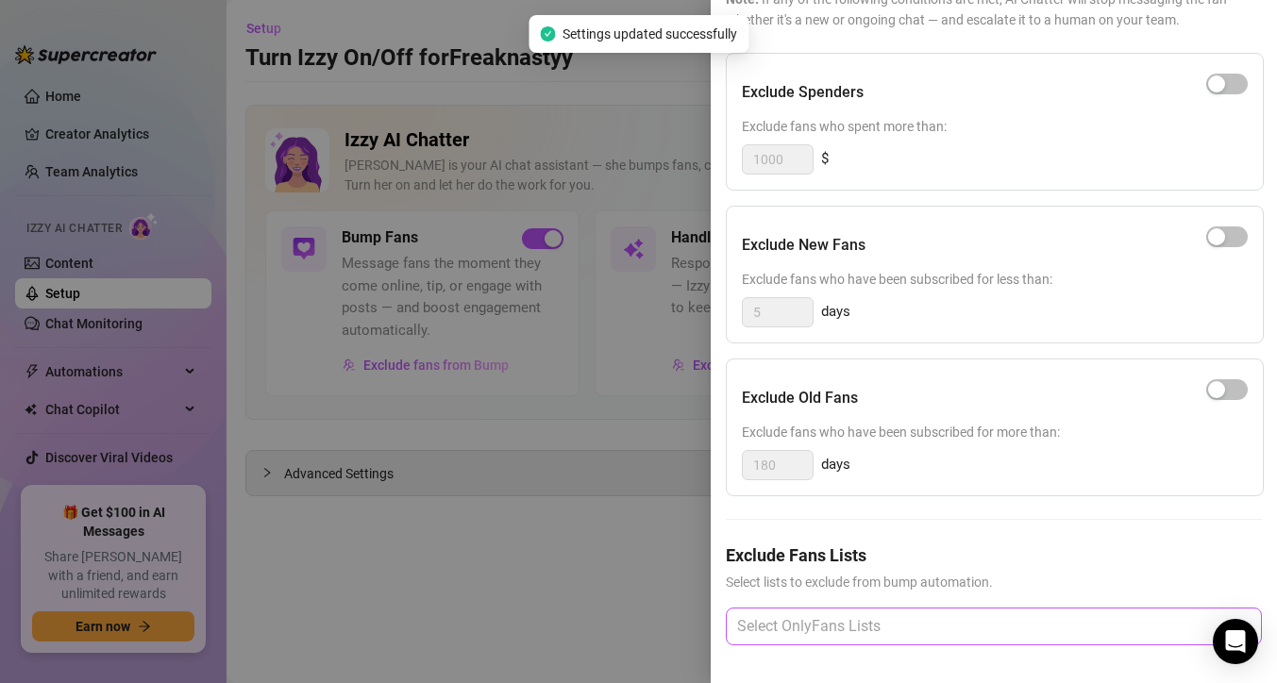
click at [908, 623] on div at bounding box center [983, 627] width 509 height 34
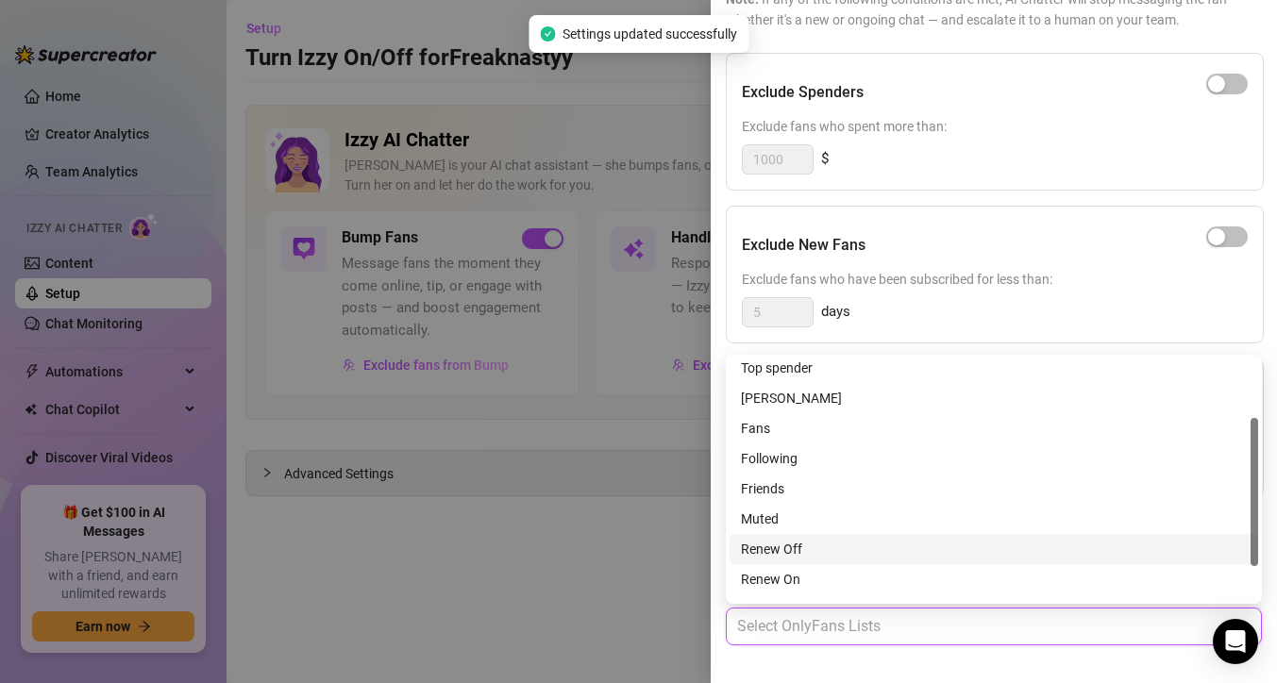
scroll to position [112, 0]
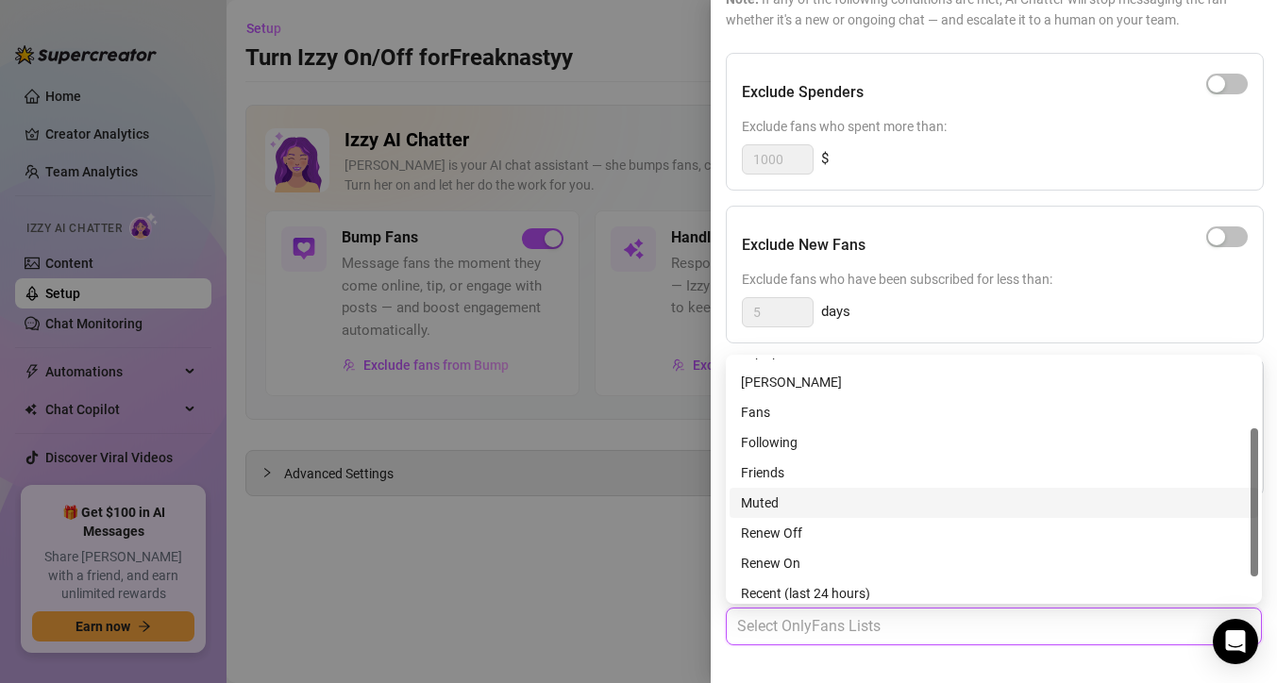
click at [890, 502] on div "Muted" at bounding box center [994, 503] width 506 height 21
click at [543, 476] on div at bounding box center [638, 341] width 1277 height 683
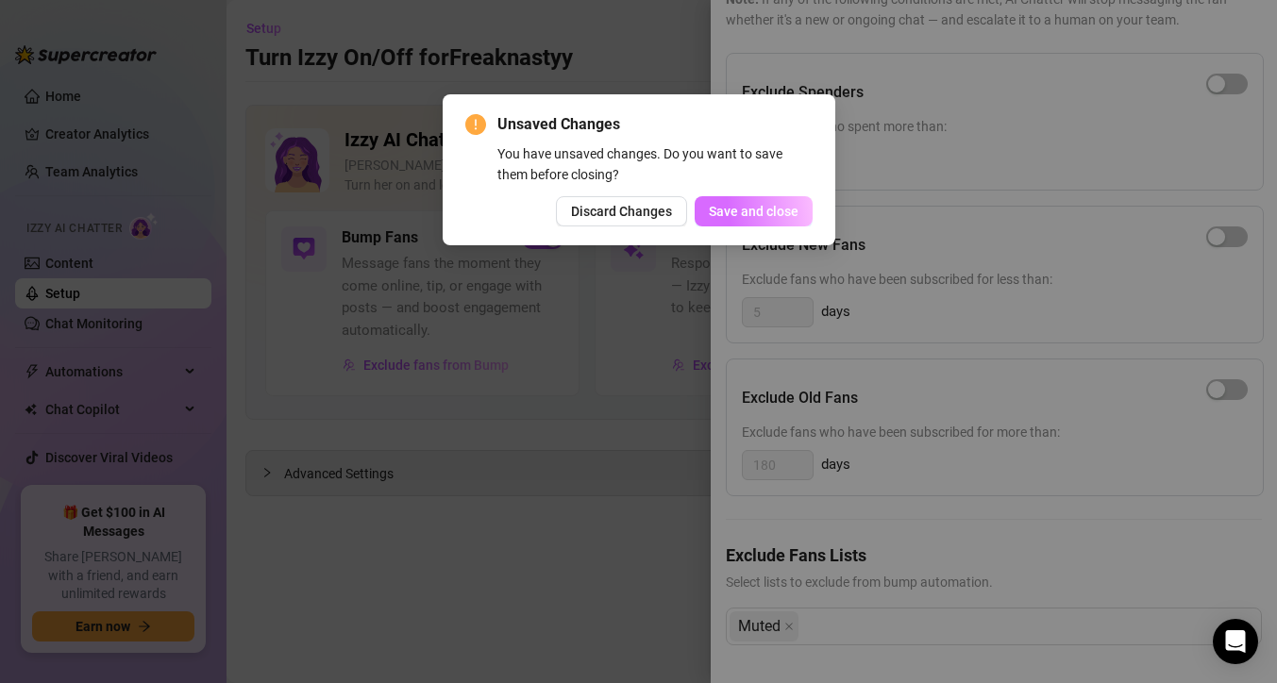
click at [732, 220] on button "Save and close" at bounding box center [753, 211] width 118 height 30
